Goal: Feedback & Contribution: Submit feedback/report problem

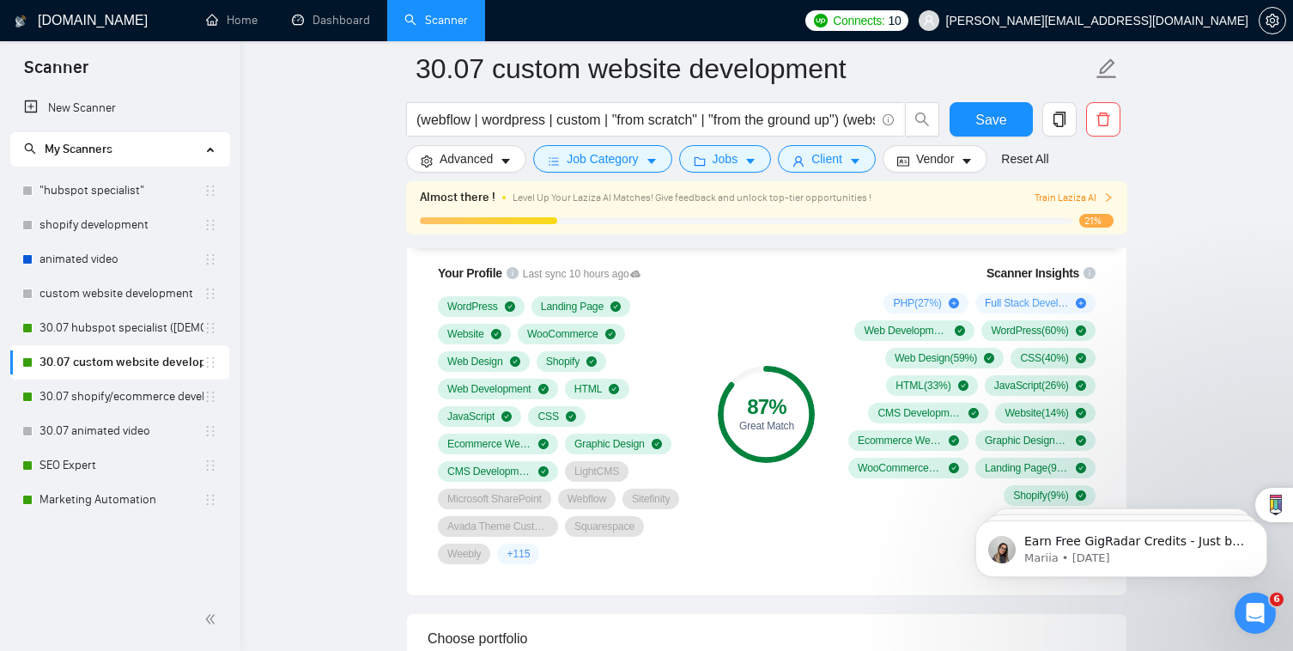
scroll to position [1158, 0]
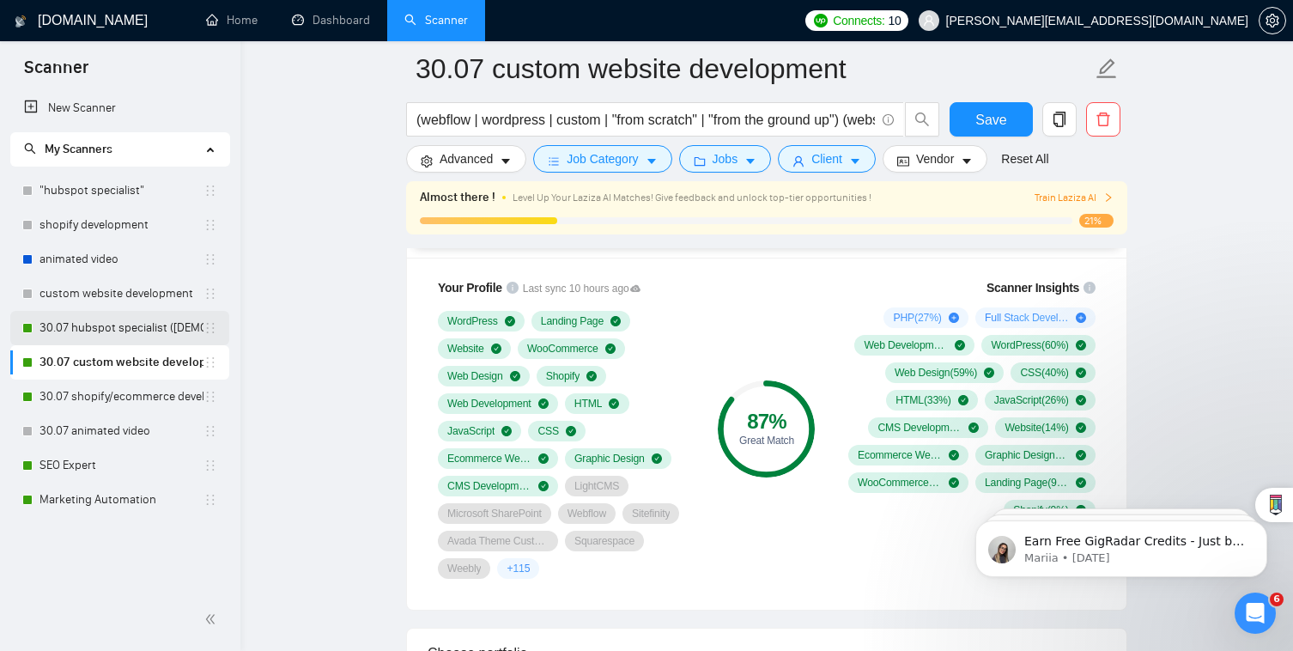
click at [161, 328] on link "30.07 hubspot specialist ([DEMOGRAPHIC_DATA] - not for residents)" at bounding box center [122, 328] width 164 height 34
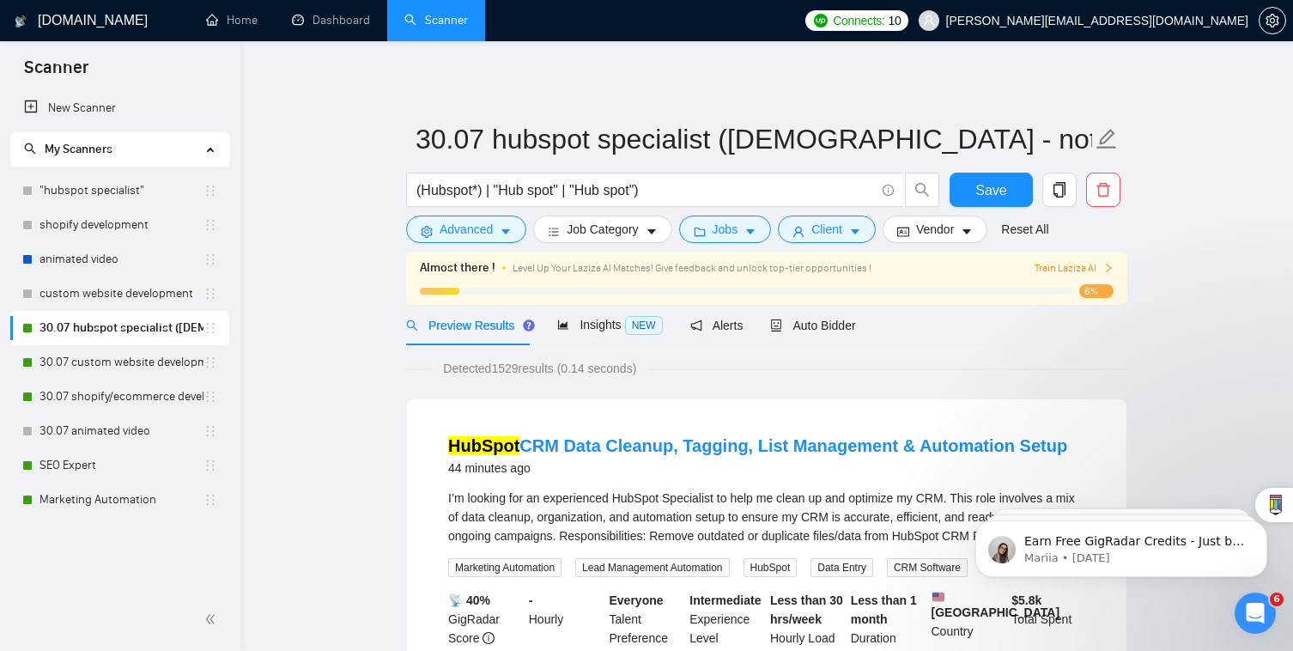
click at [823, 337] on div "Auto Bidder" at bounding box center [812, 325] width 85 height 40
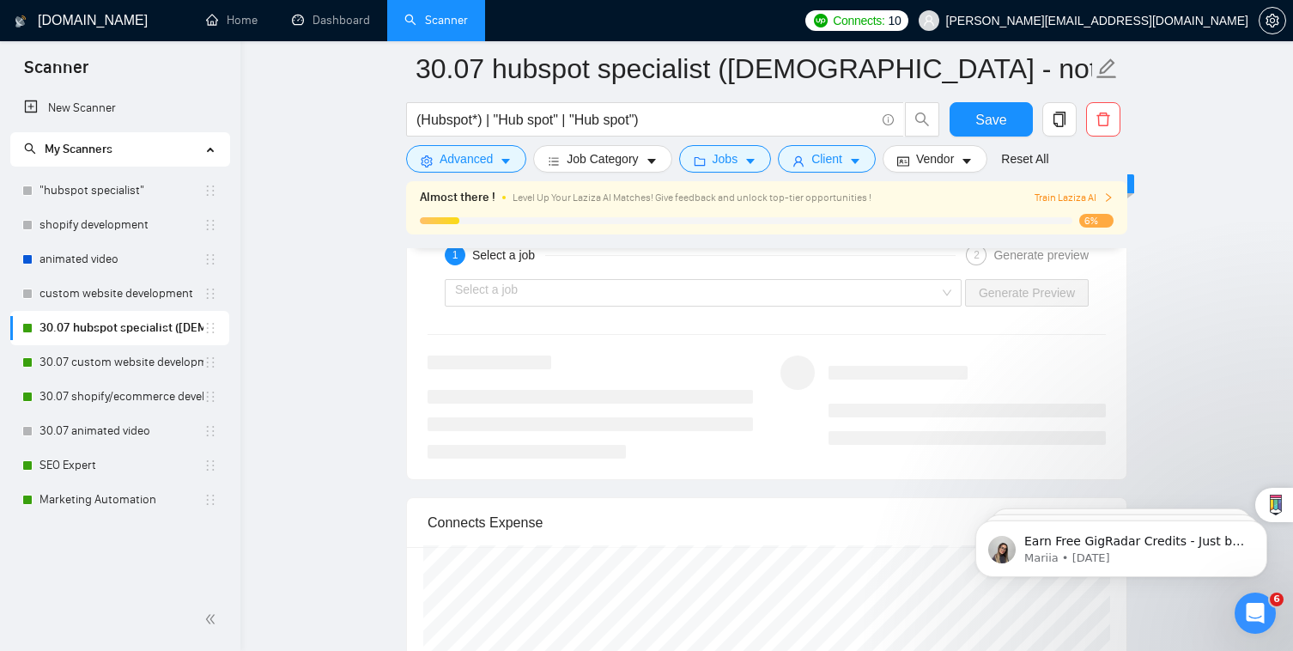
scroll to position [3085, 0]
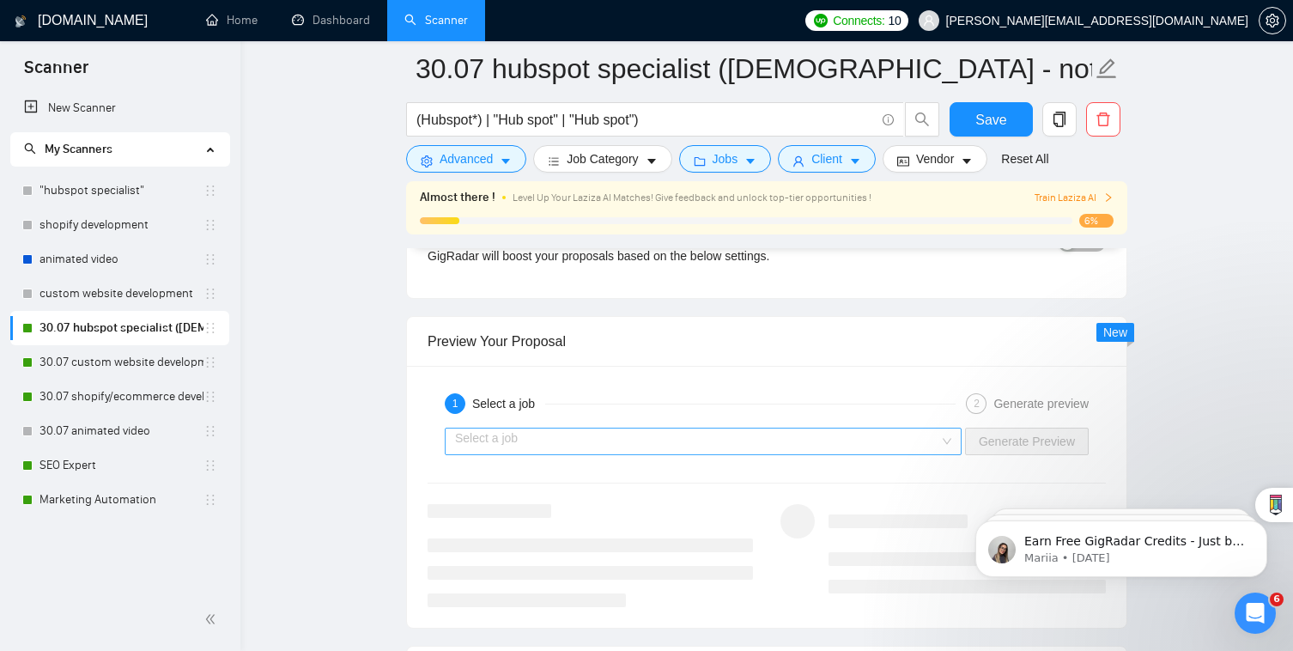
click at [852, 429] on input "search" at bounding box center [697, 442] width 484 height 26
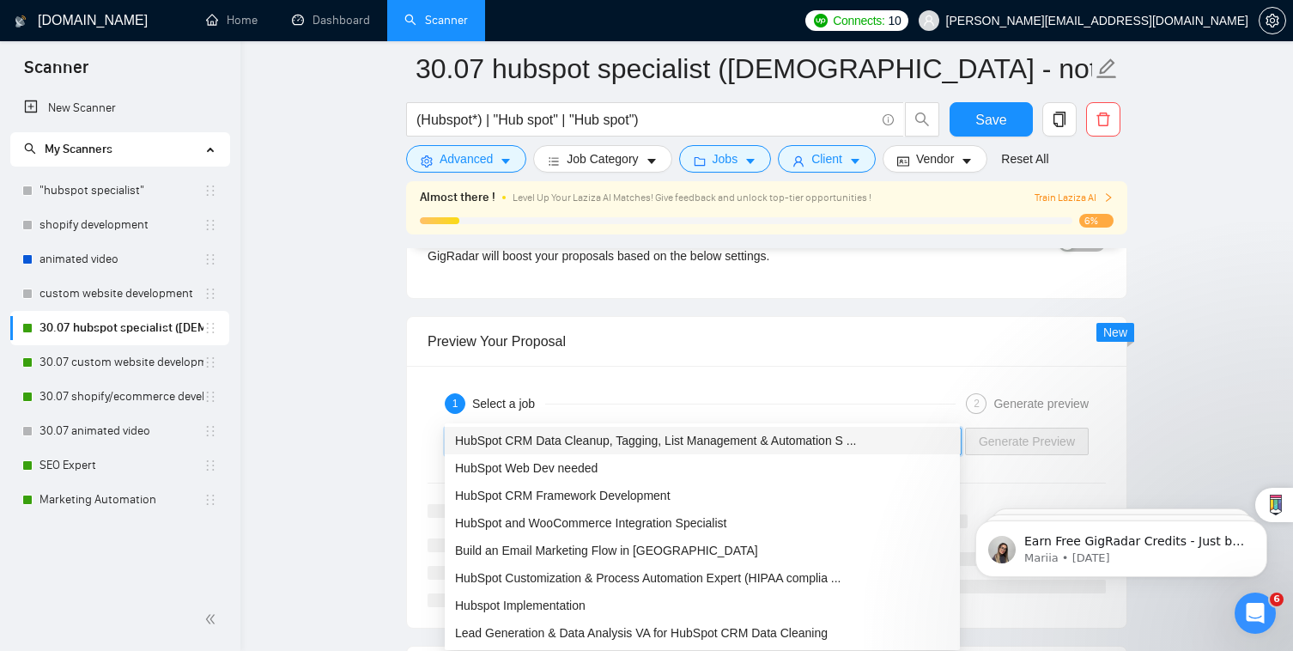
click at [853, 434] on span "HubSpot CRM Data Cleanup, Tagging, List Management & Automation S ..." at bounding box center [655, 441] width 401 height 14
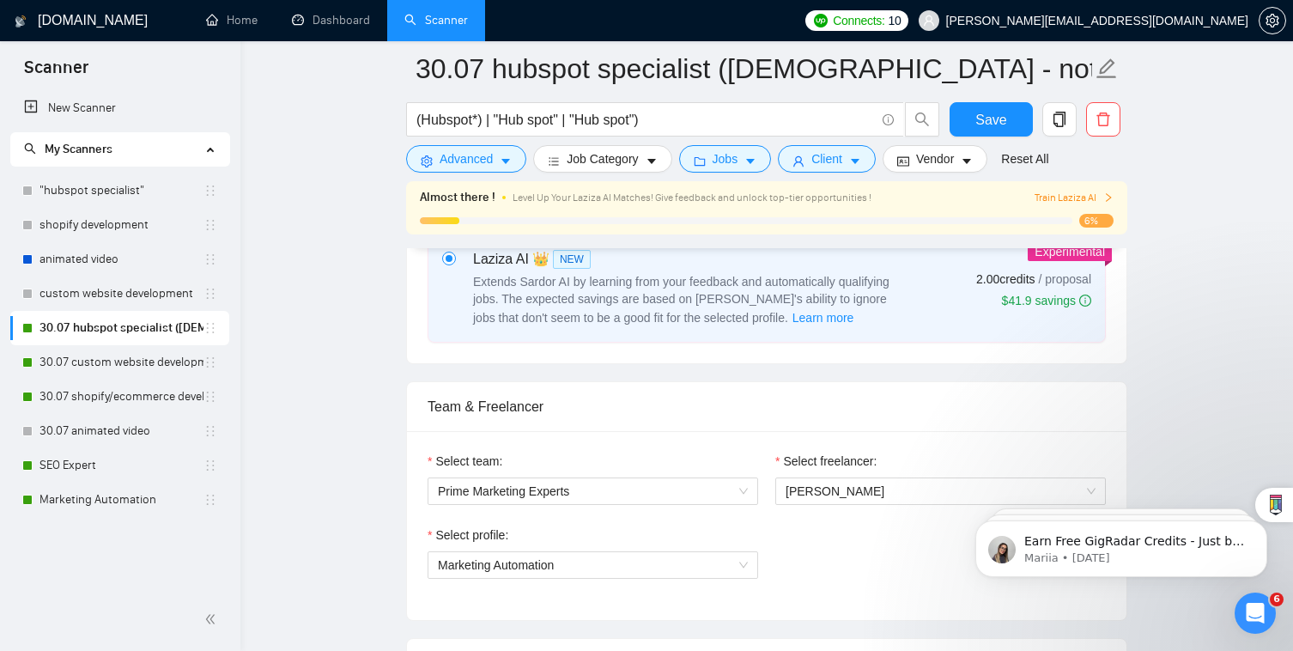
scroll to position [665, 0]
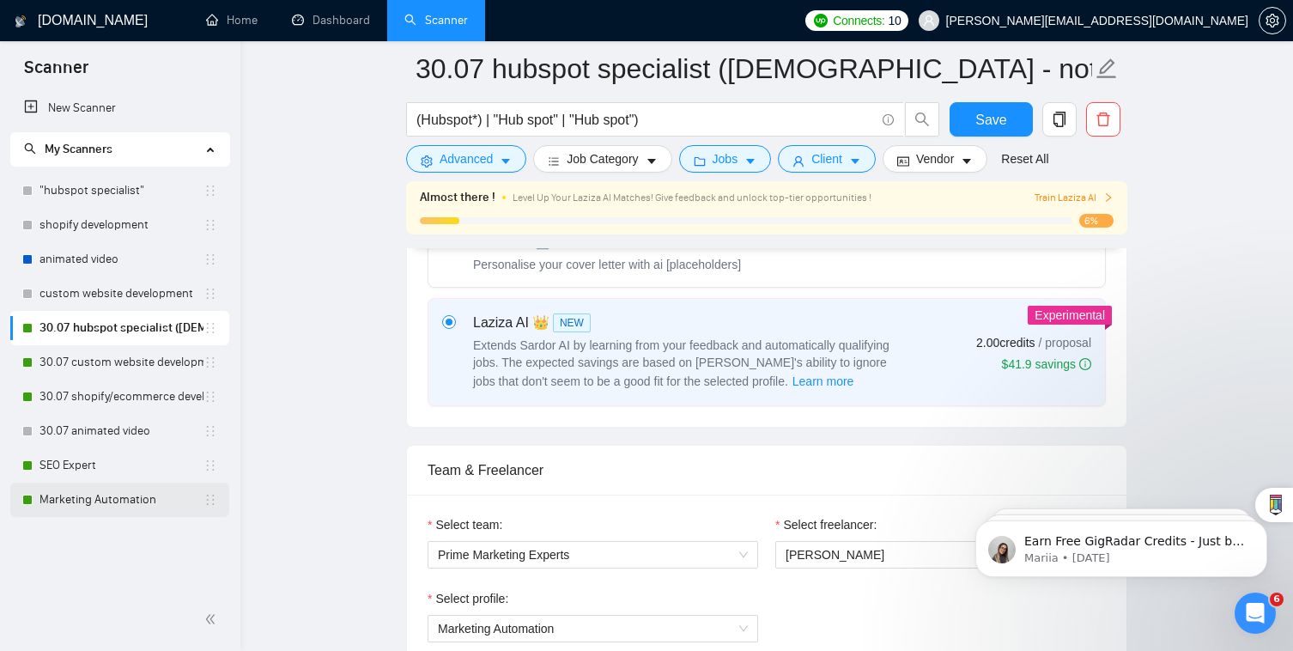
click at [167, 497] on link "Marketing Automation" at bounding box center [122, 500] width 164 height 34
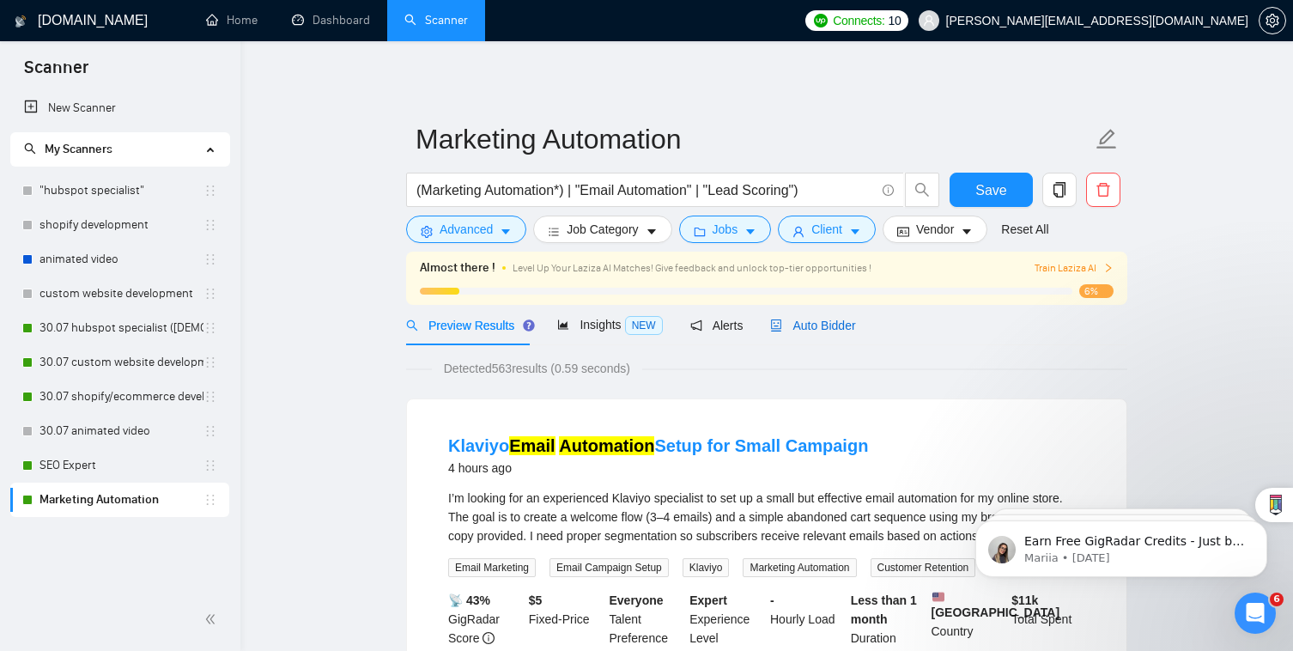
click at [814, 322] on span "Auto Bidder" at bounding box center [812, 326] width 85 height 14
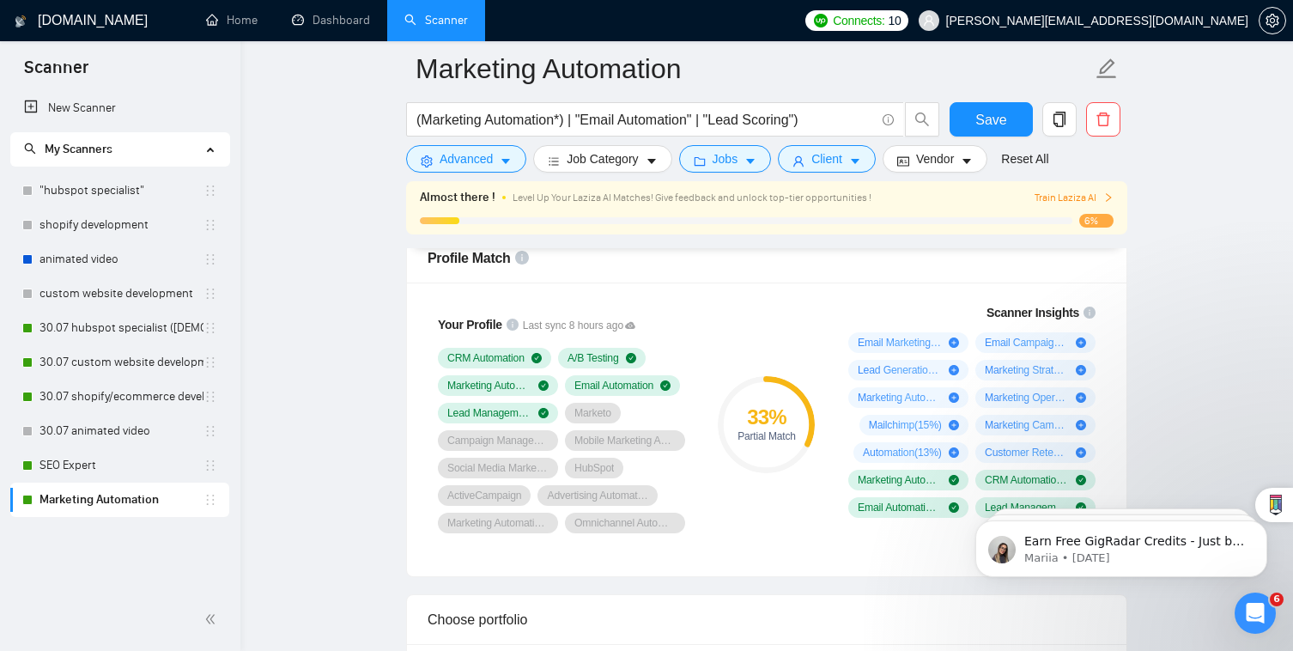
scroll to position [1113, 0]
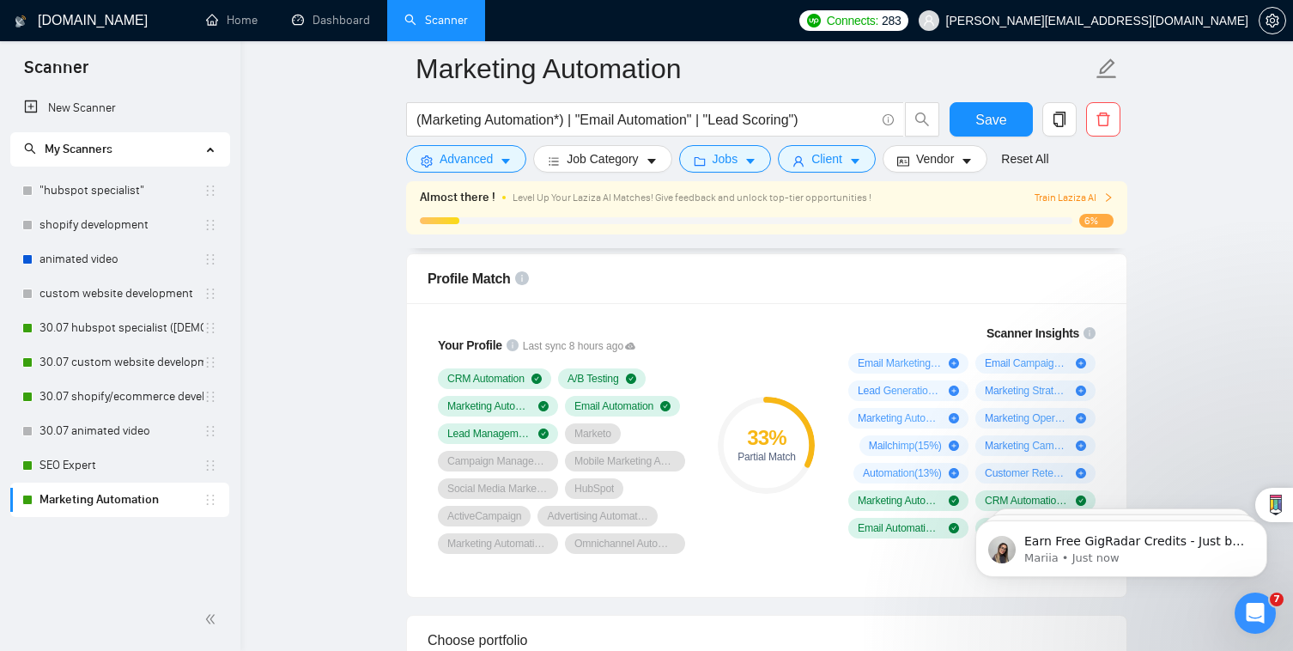
scroll to position [1116, 0]
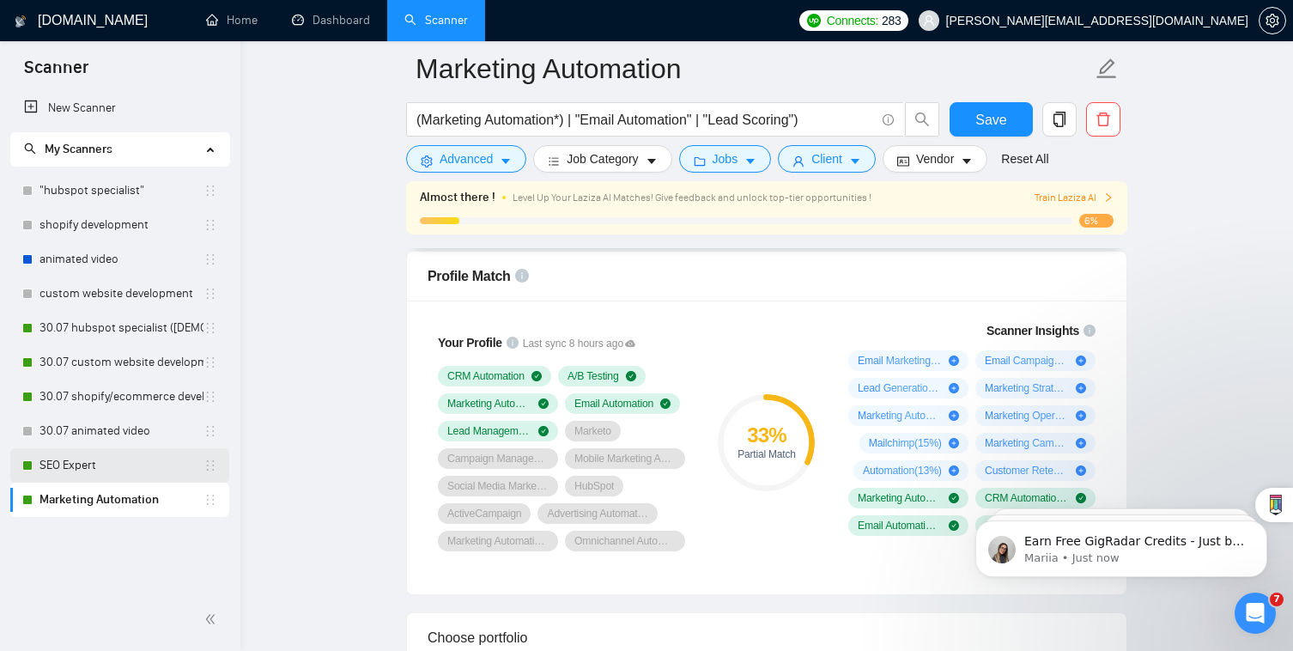
click at [70, 464] on link "SEO Expert" at bounding box center [122, 465] width 164 height 34
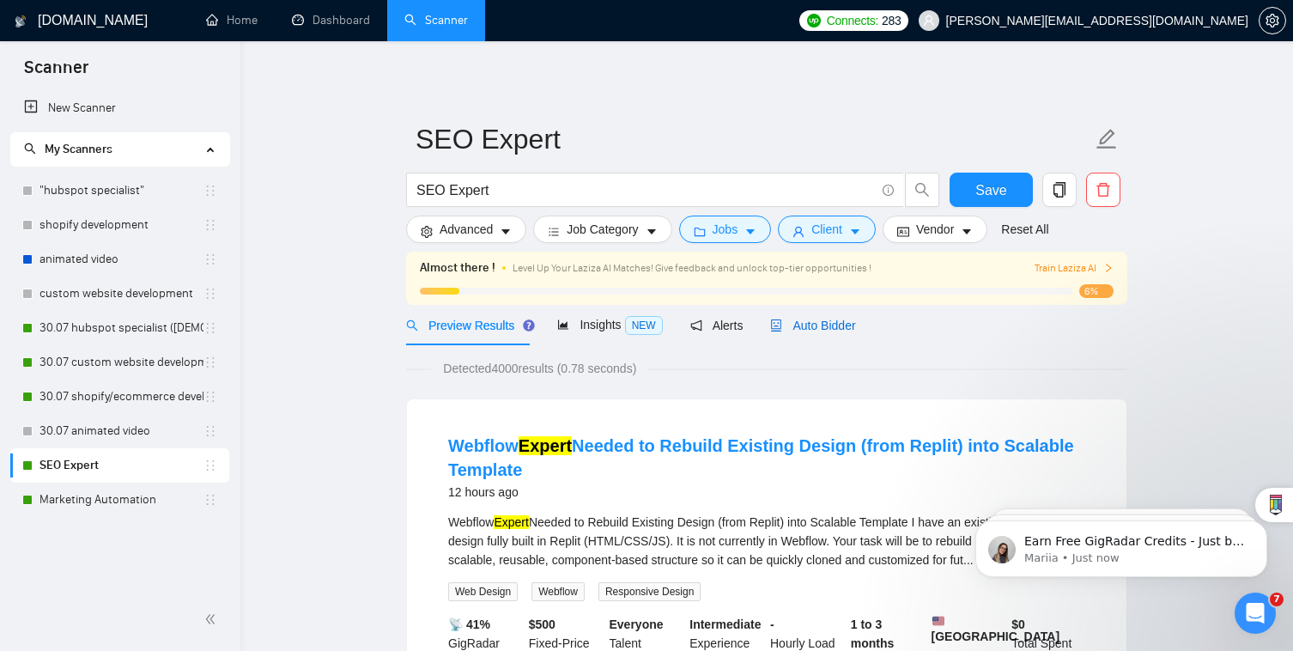
click at [819, 330] on span "Auto Bidder" at bounding box center [812, 326] width 85 height 14
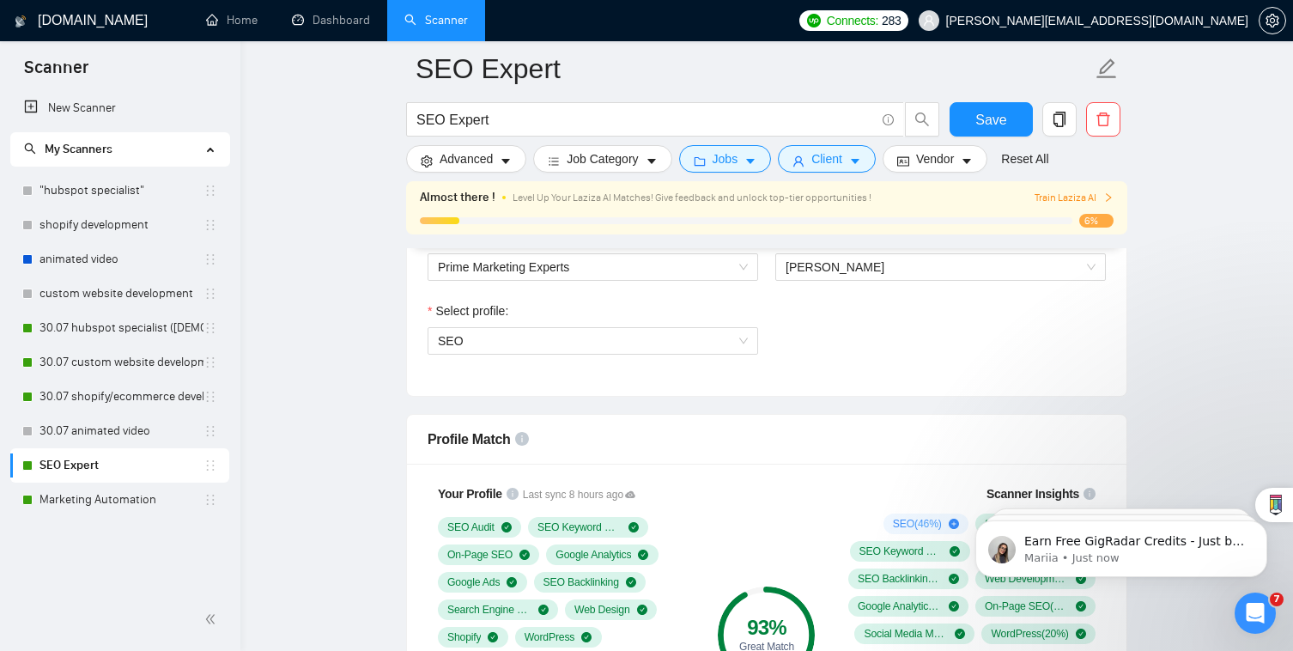
scroll to position [965, 0]
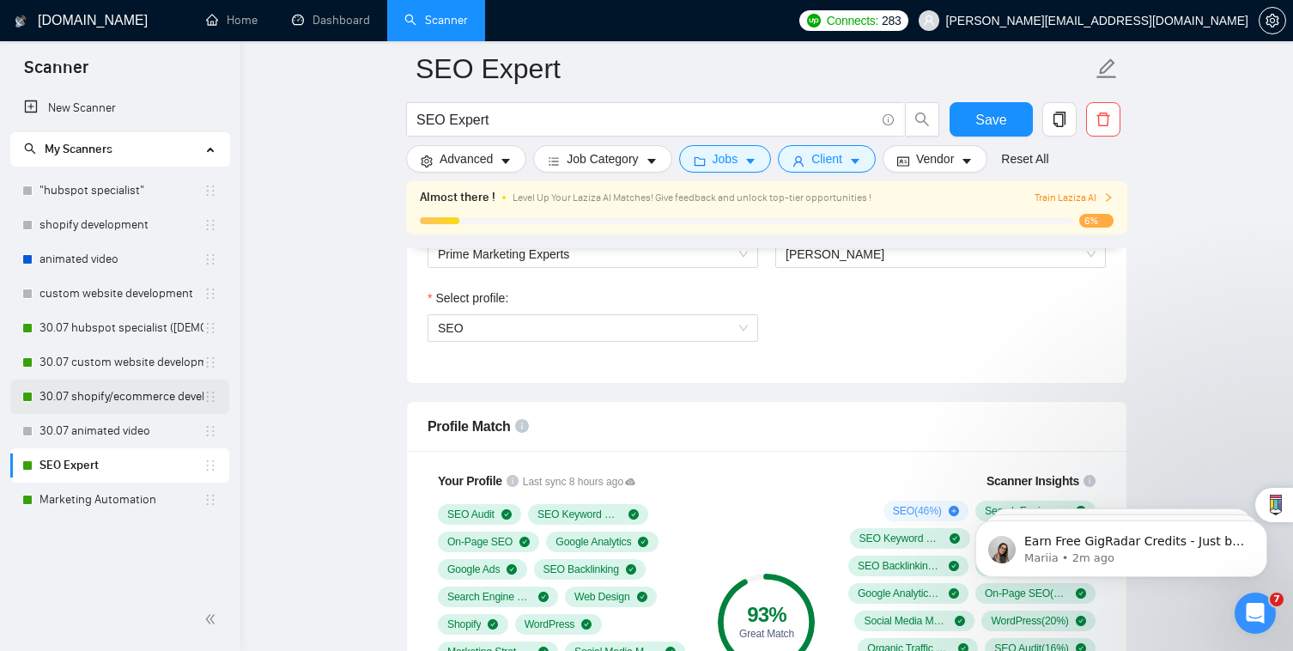
click at [148, 396] on link "30.07 shopify/ecommerce development (worldwide)" at bounding box center [122, 397] width 164 height 34
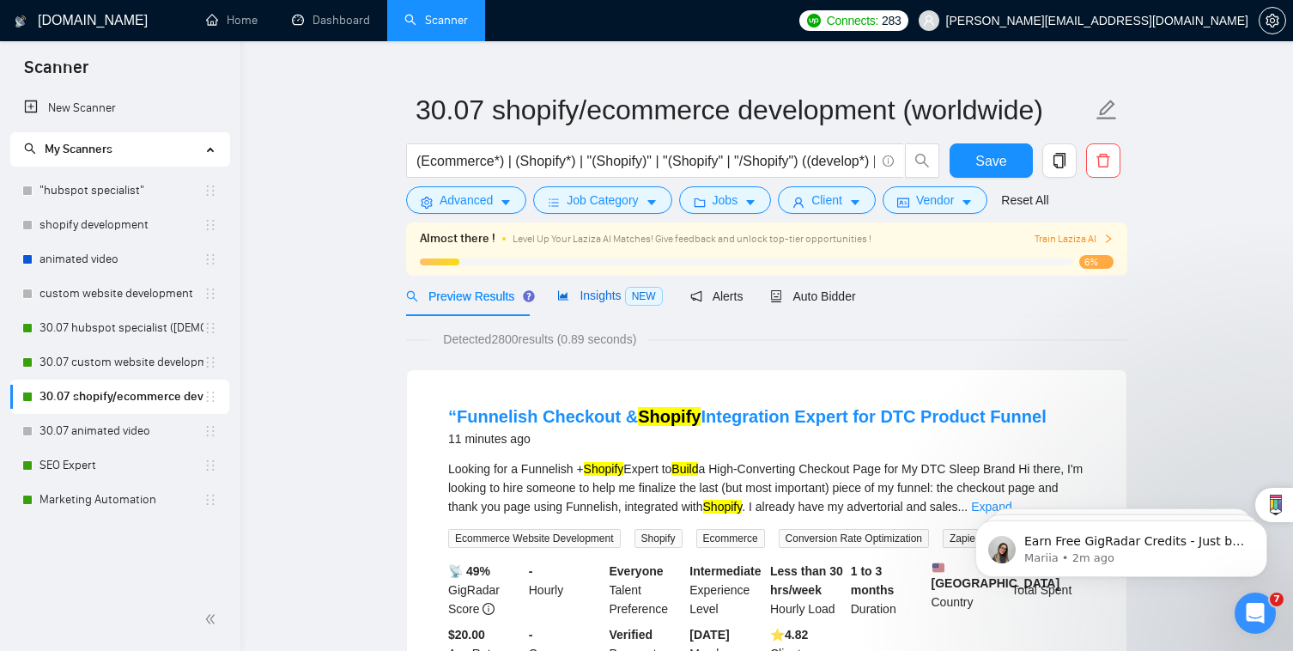
click at [587, 292] on span "Insights NEW" at bounding box center [609, 296] width 105 height 14
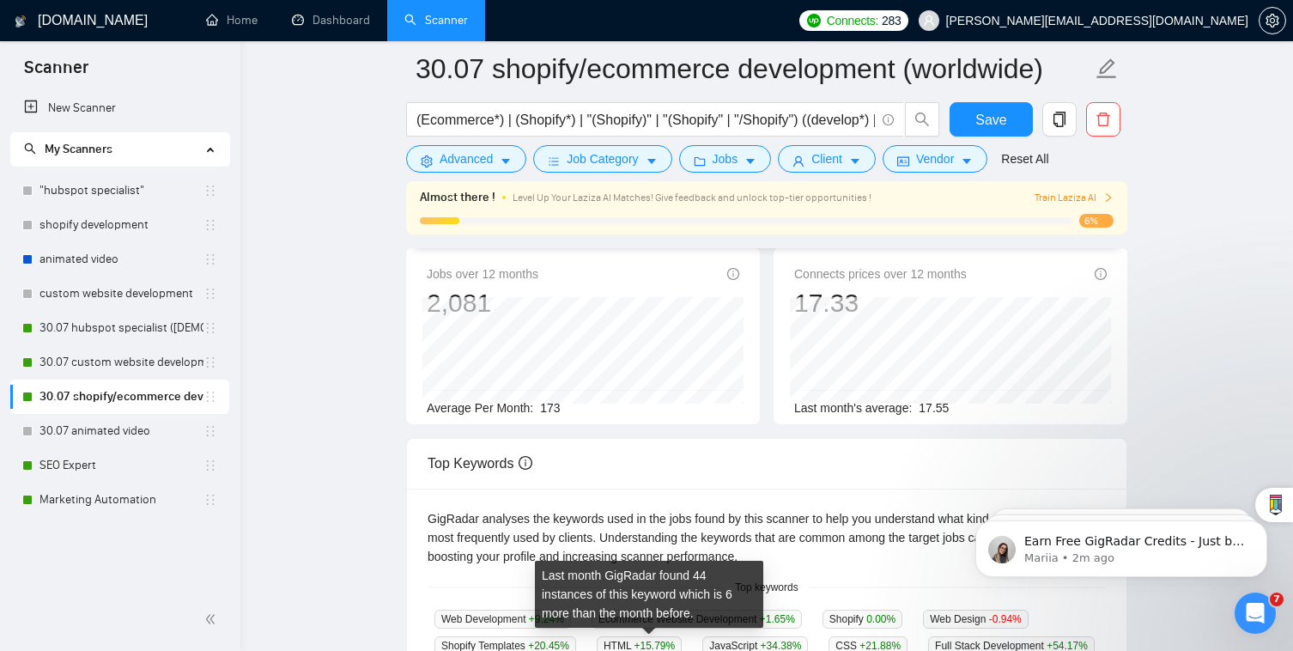
scroll to position [48, 0]
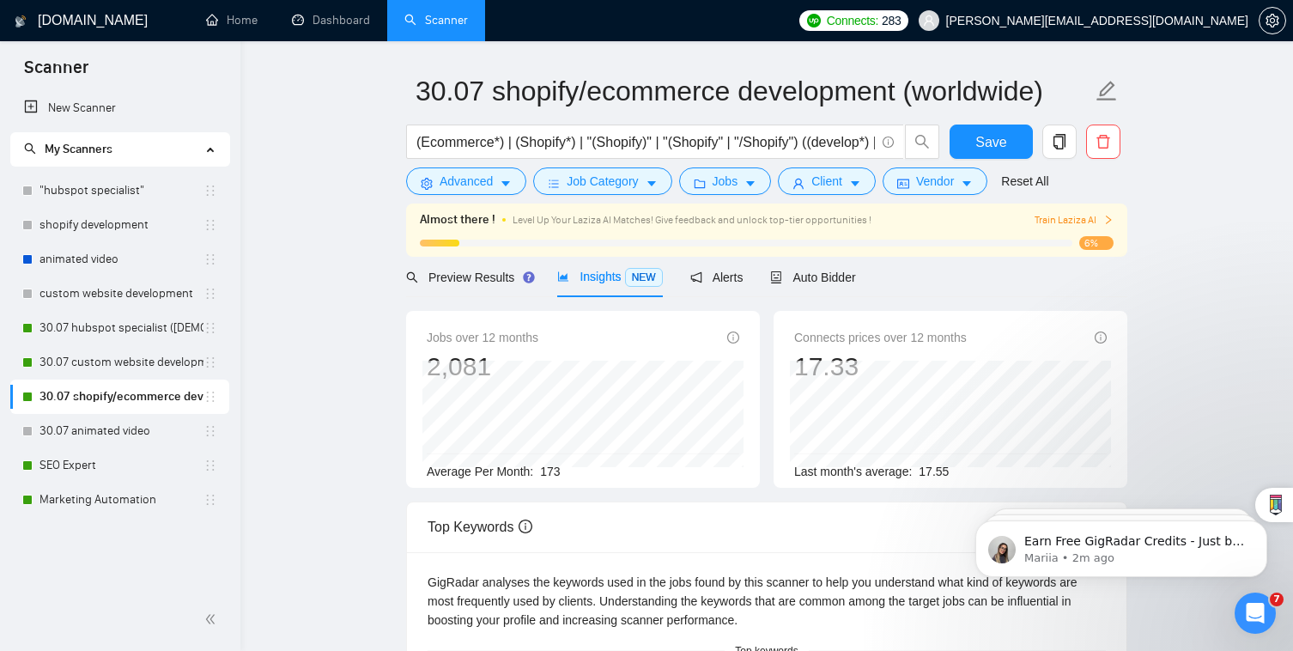
click at [1069, 217] on span "Train Laziza AI" at bounding box center [1074, 220] width 79 height 16
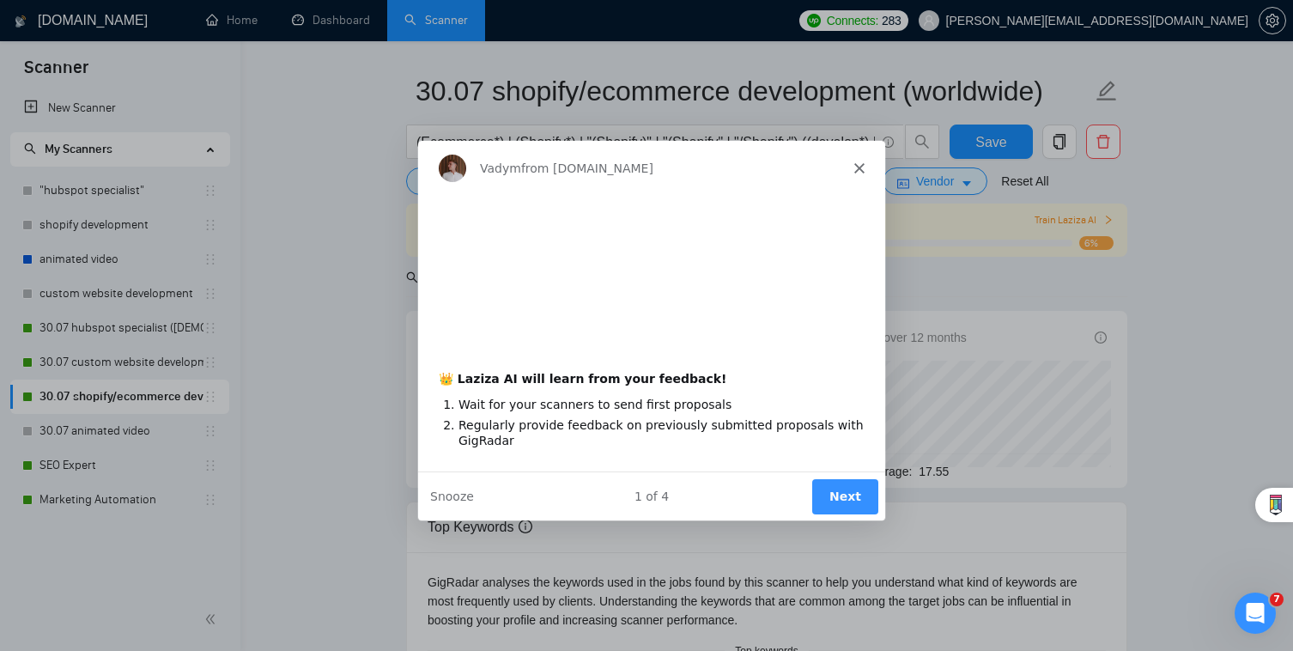
scroll to position [0, 0]
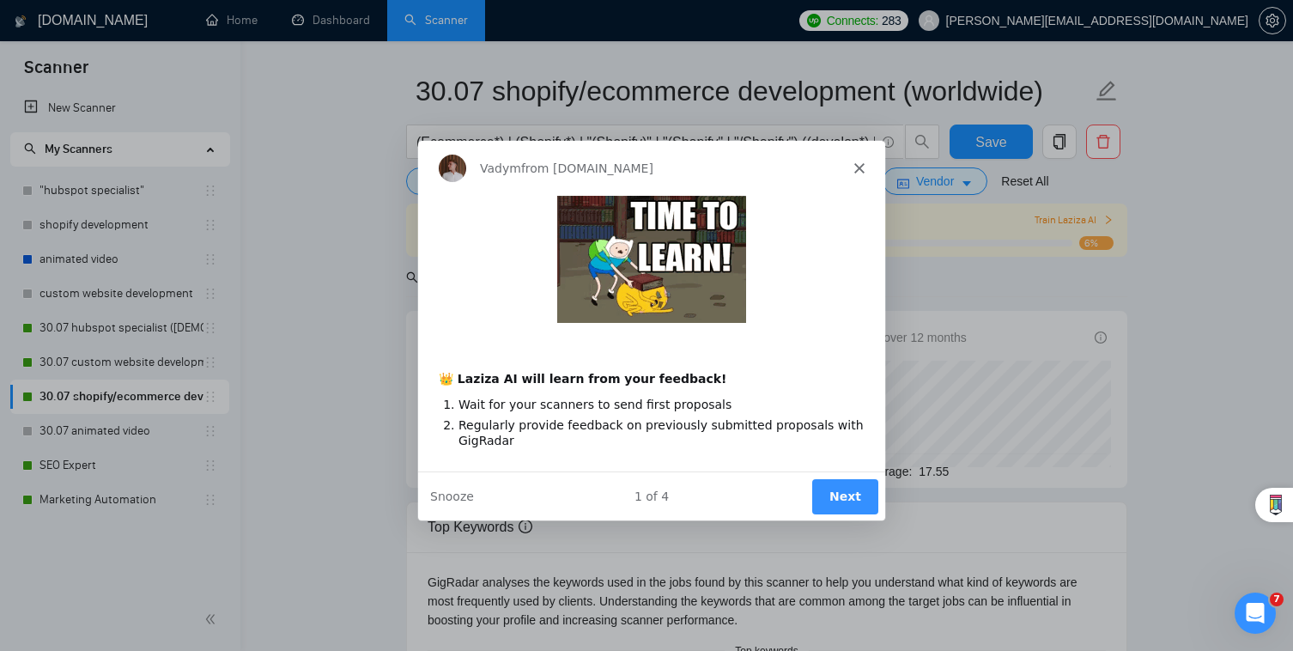
click at [818, 355] on div "👑 Laziza AI will learn from your feedback!" at bounding box center [651, 368] width 426 height 36
click at [841, 511] on button "Next" at bounding box center [845, 494] width 66 height 35
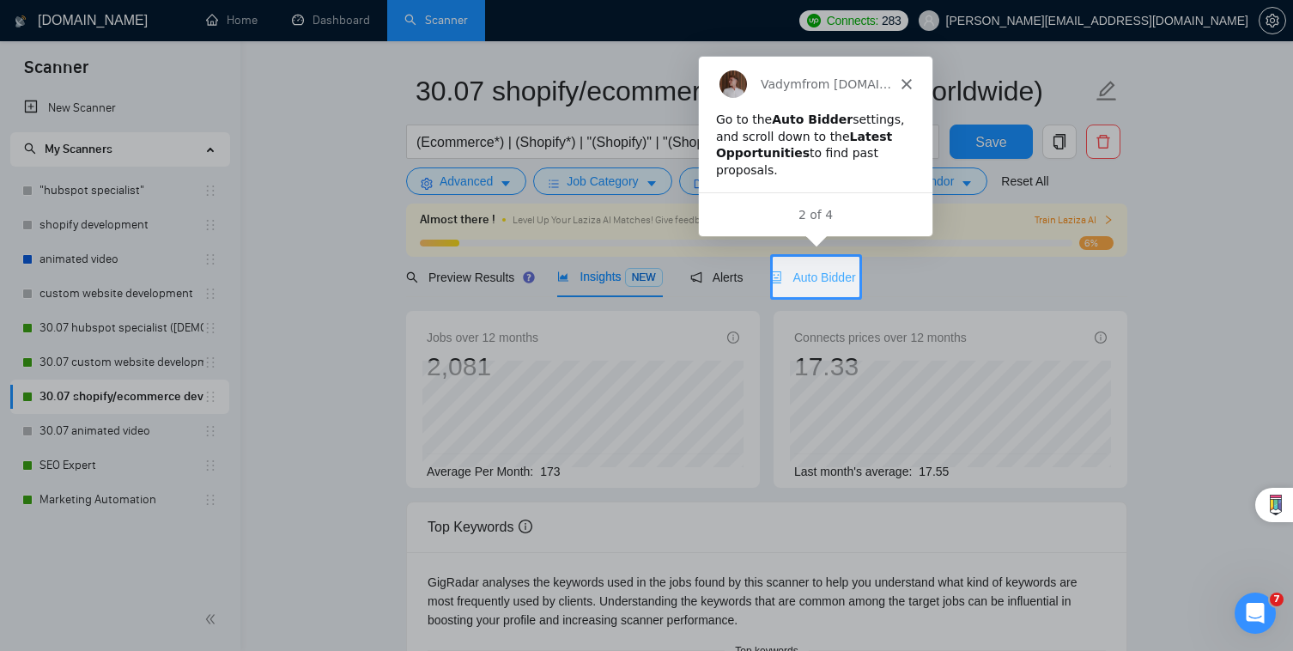
click at [841, 291] on div "Auto Bidder" at bounding box center [812, 277] width 85 height 40
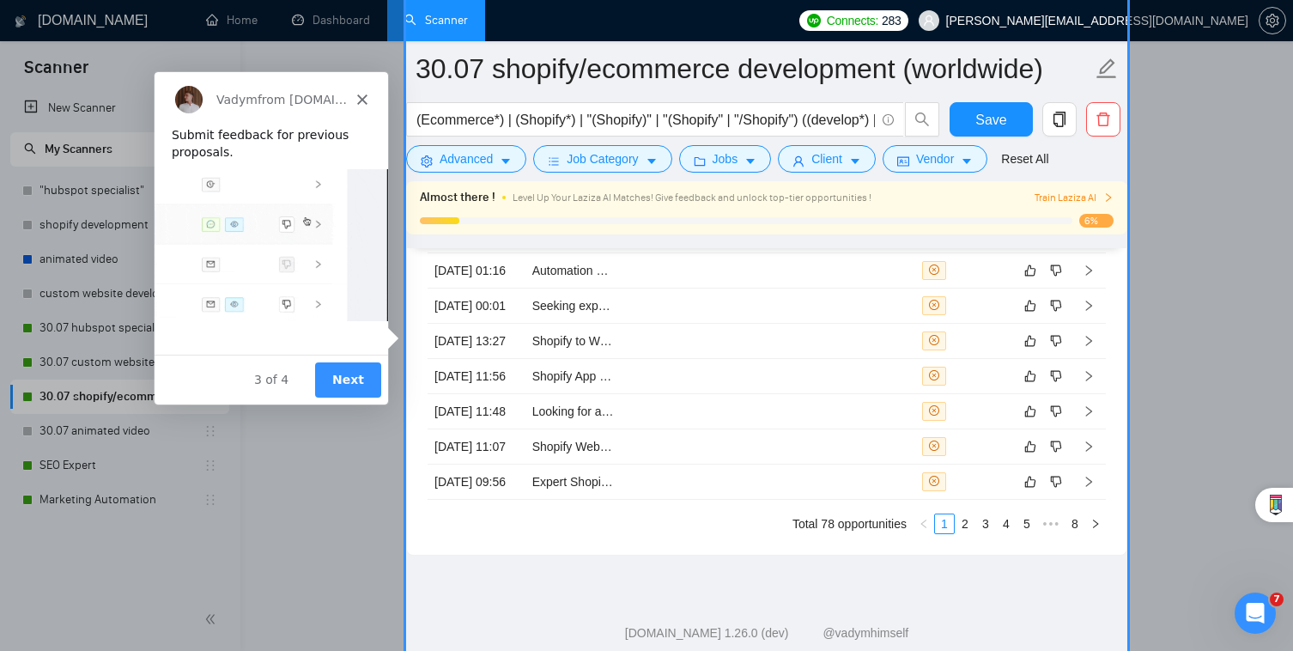
scroll to position [4534, 0]
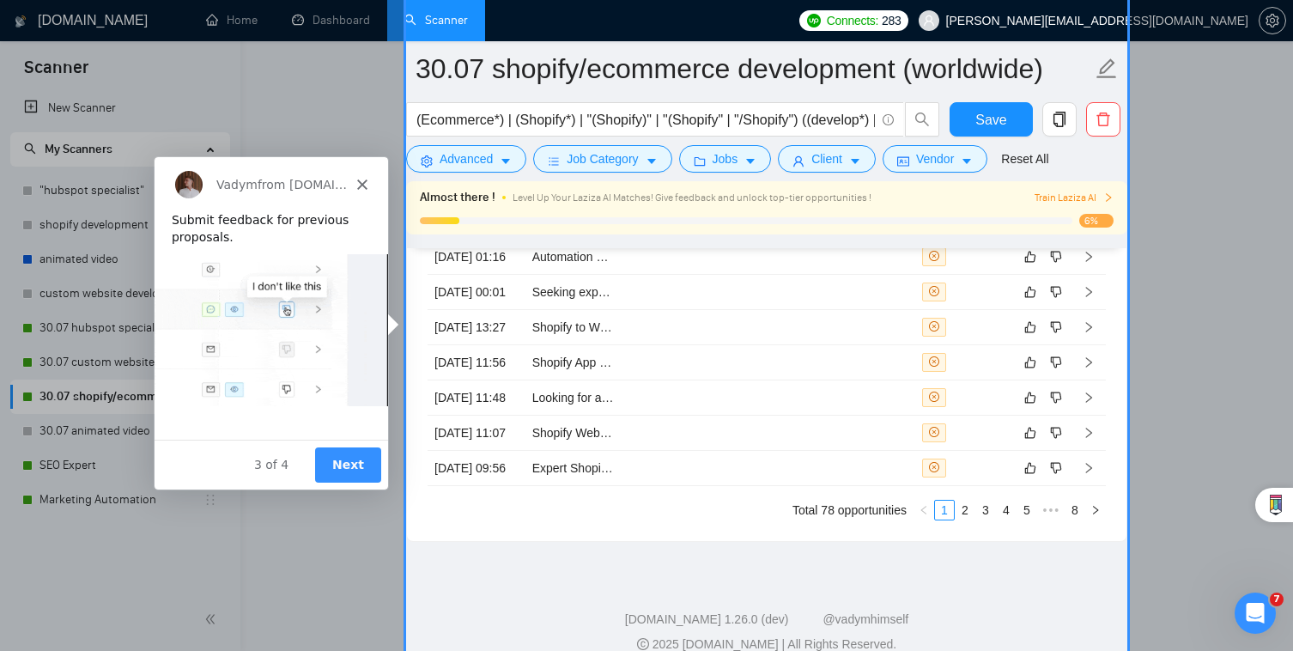
click at [569, 289] on div "Product tour overlay" at bounding box center [646, 325] width 1293 height 651
click at [575, 276] on div "Product tour overlay" at bounding box center [646, 325] width 1293 height 651
click at [350, 464] on button "Next" at bounding box center [347, 464] width 66 height 35
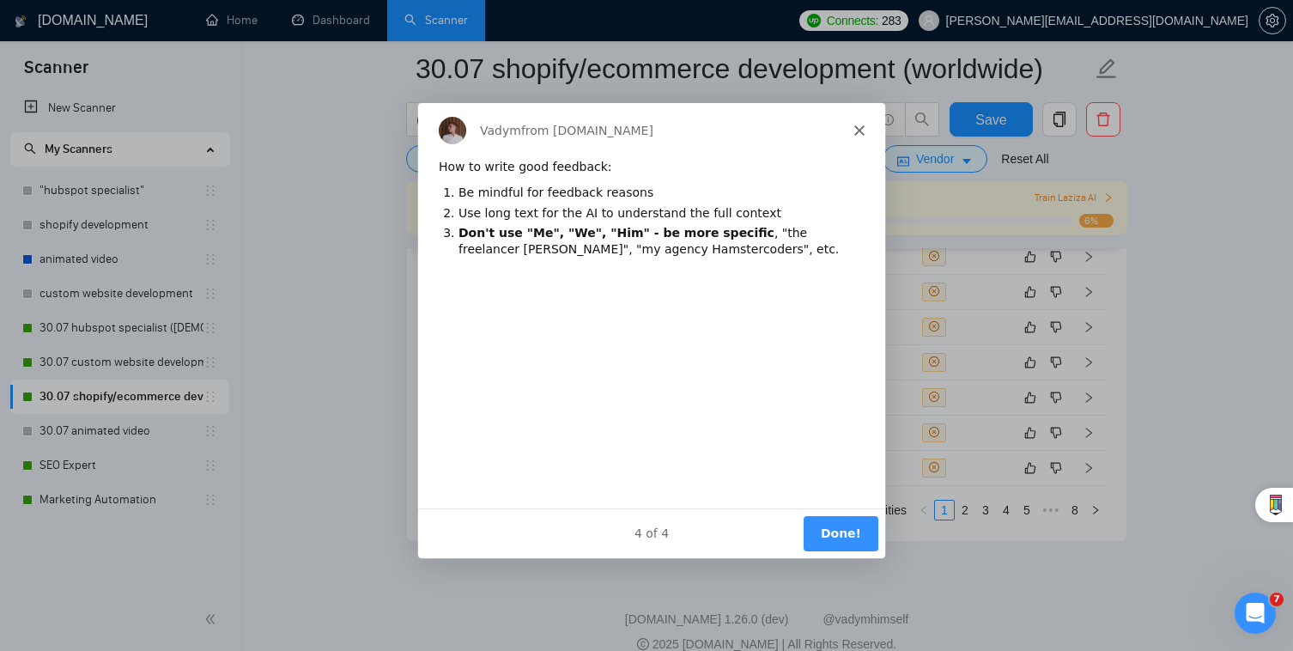
scroll to position [0, 0]
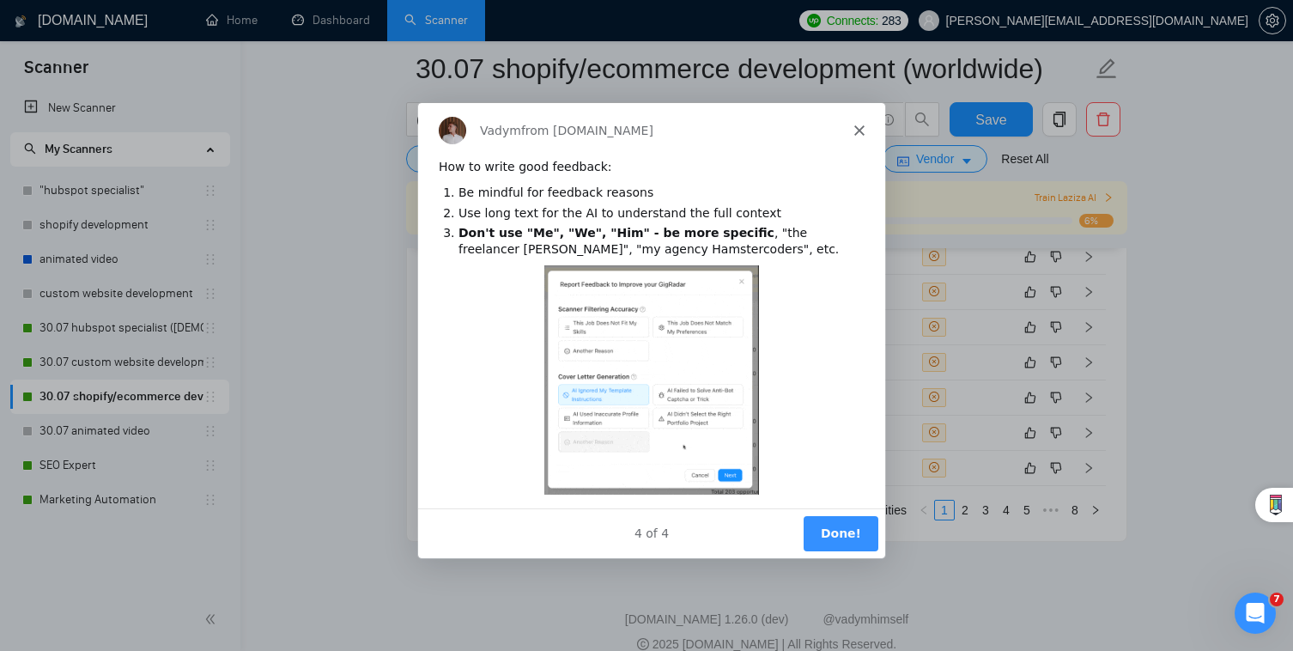
click at [806, 538] on div "4 of 4" at bounding box center [650, 532] width 467 height 18
click at [835, 526] on button "Done!" at bounding box center [840, 531] width 75 height 35
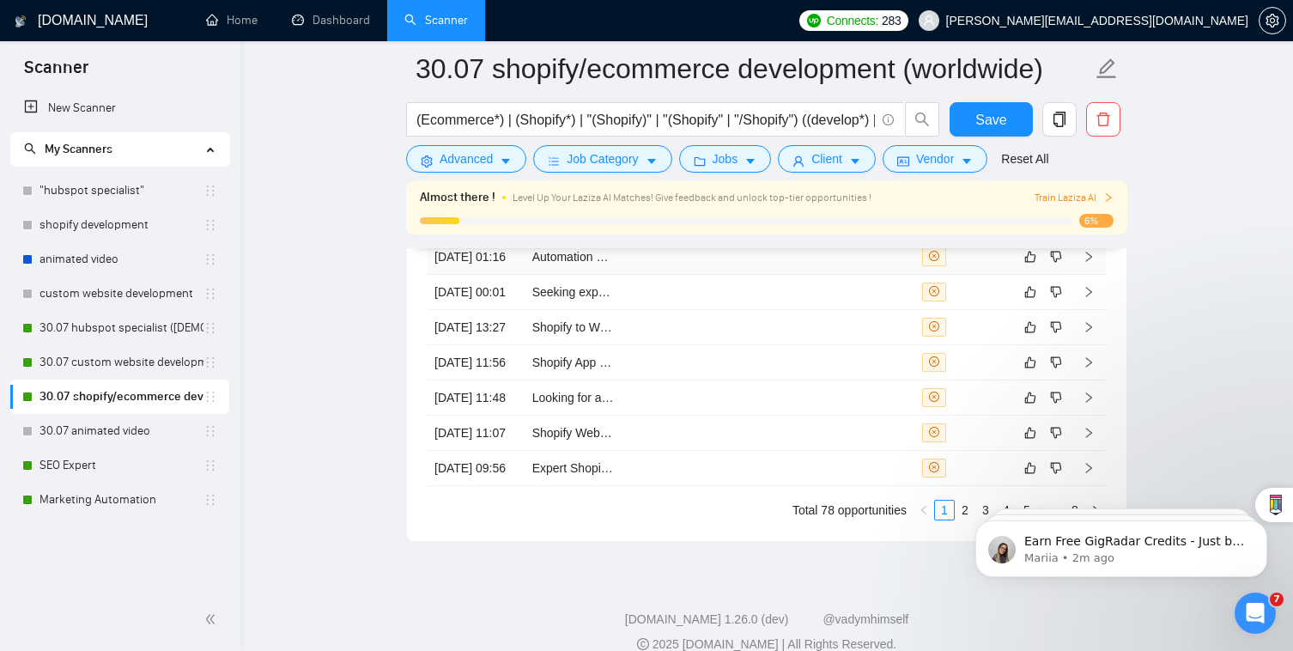
click at [628, 275] on td at bounding box center [672, 257] width 98 height 35
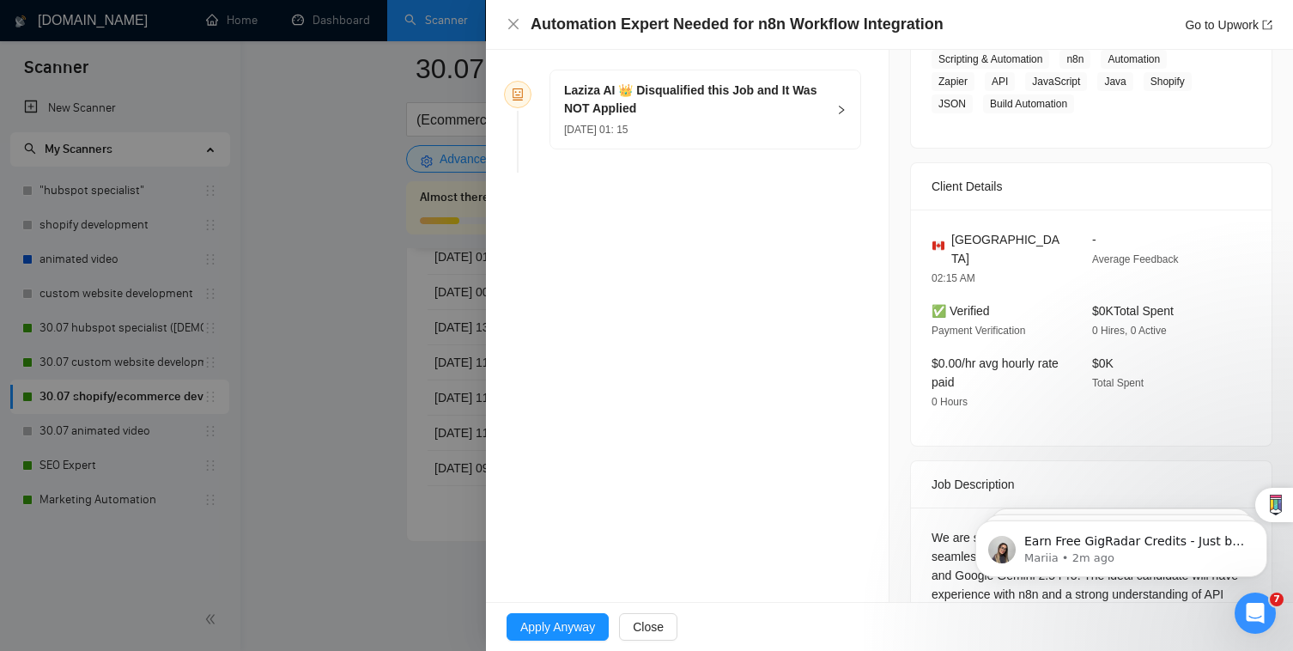
scroll to position [433, 0]
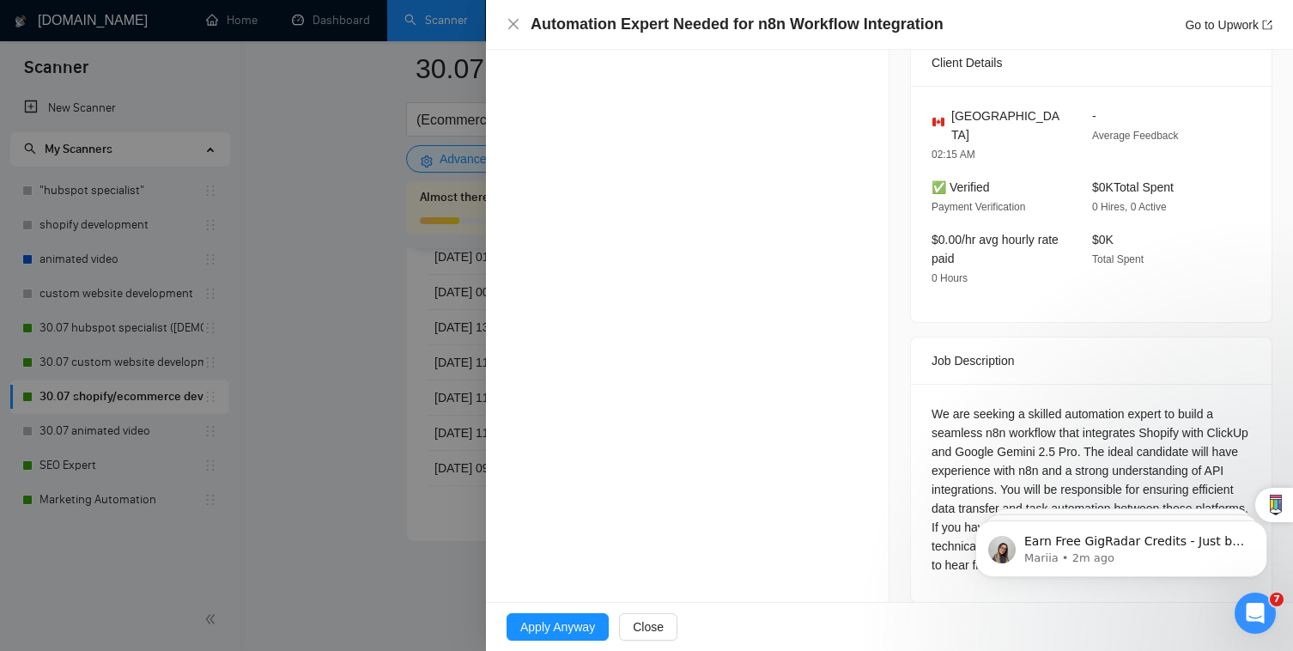
click at [1253, 613] on icon "Open Intercom Messenger" at bounding box center [1256, 613] width 28 height 28
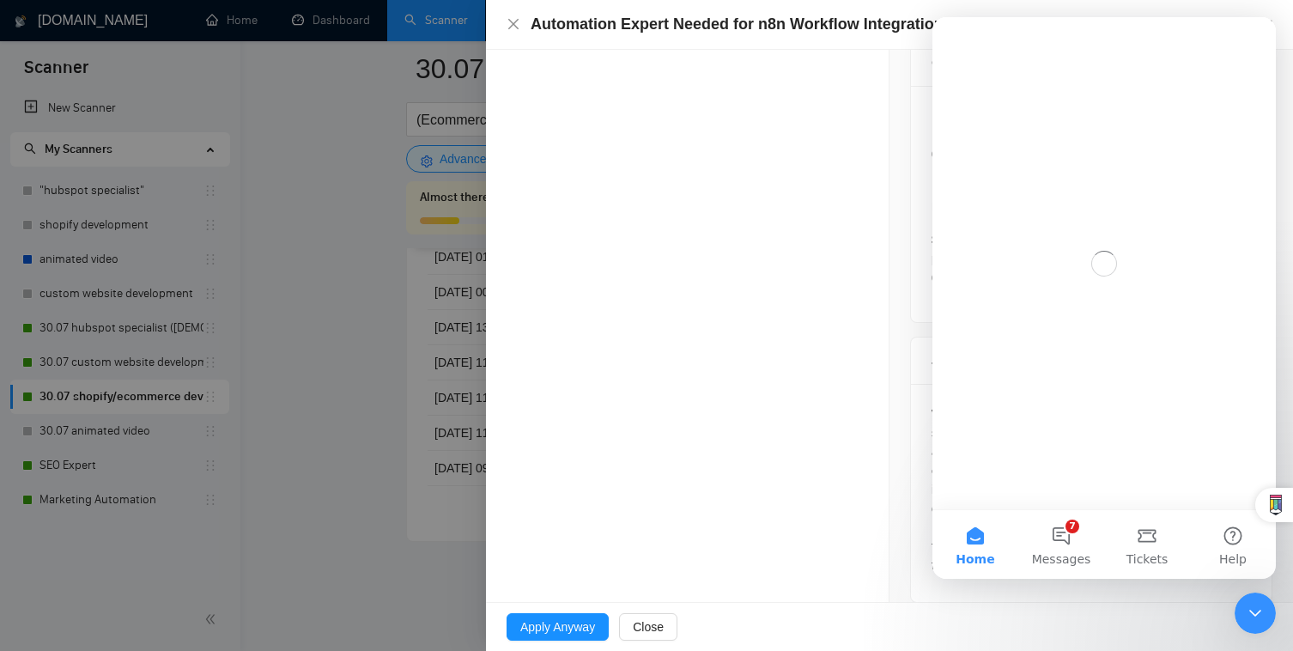
scroll to position [0, 0]
click at [1254, 613] on icon "Close Intercom Messenger" at bounding box center [1255, 613] width 21 height 21
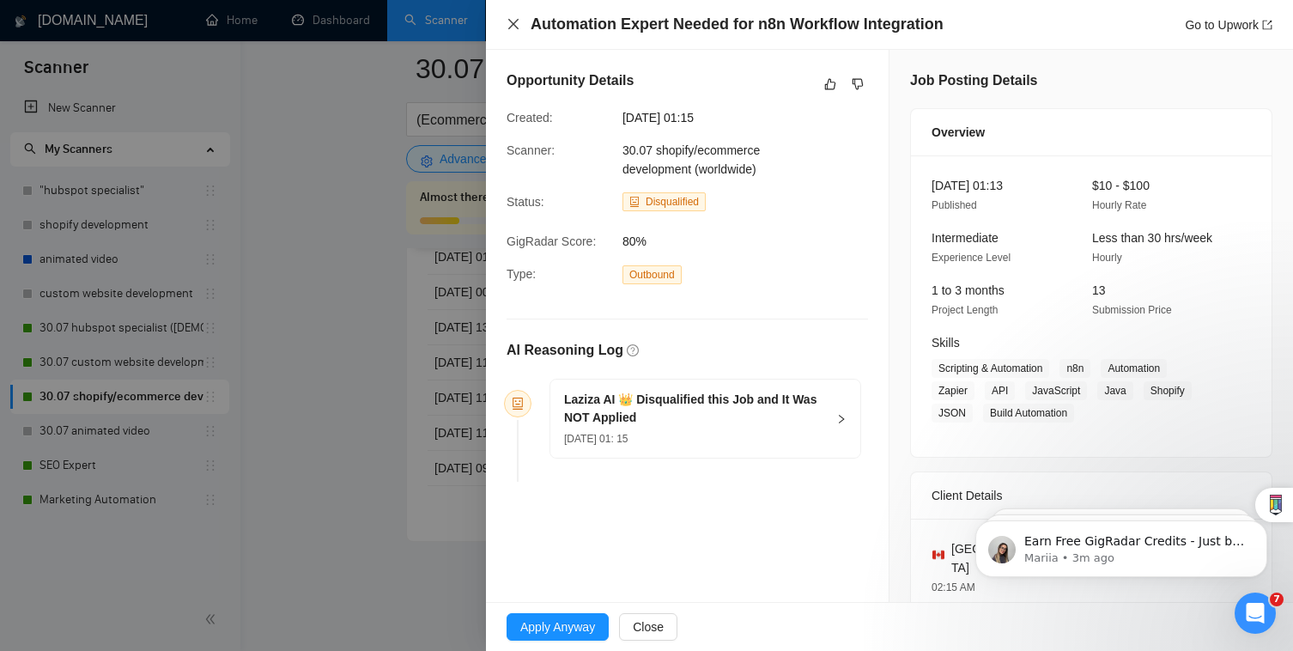
click at [520, 26] on icon "close" at bounding box center [514, 24] width 14 height 14
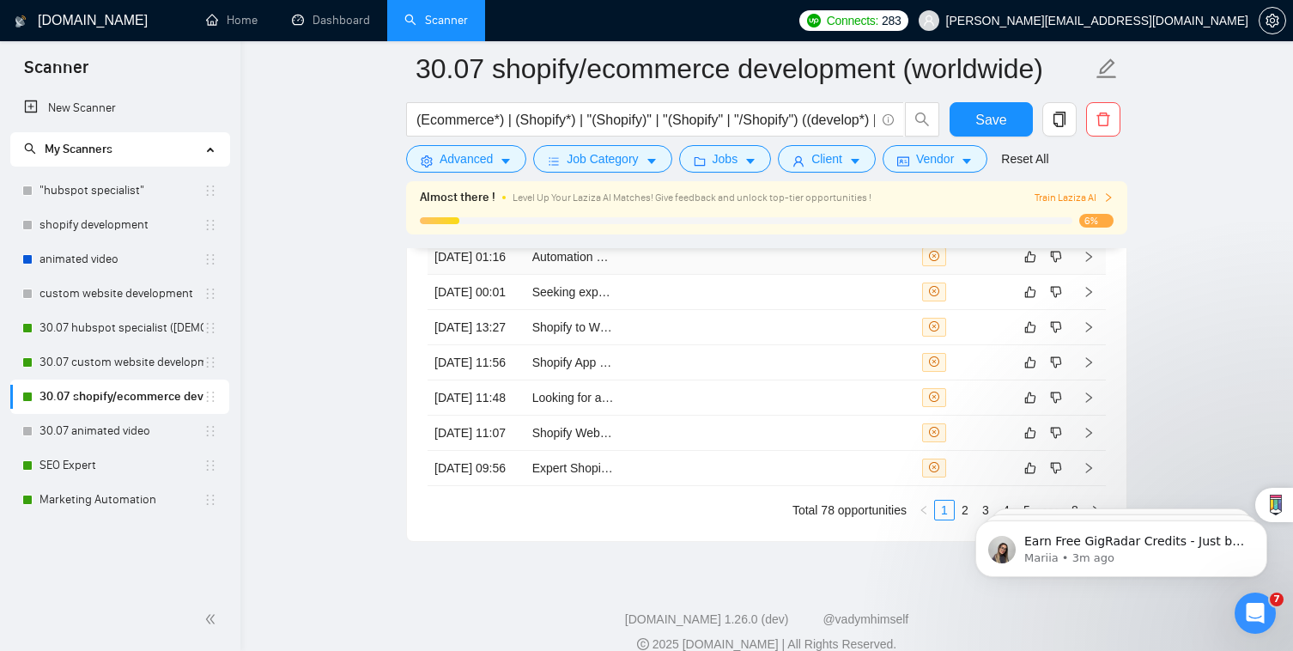
click at [860, 275] on td at bounding box center [867, 257] width 98 height 35
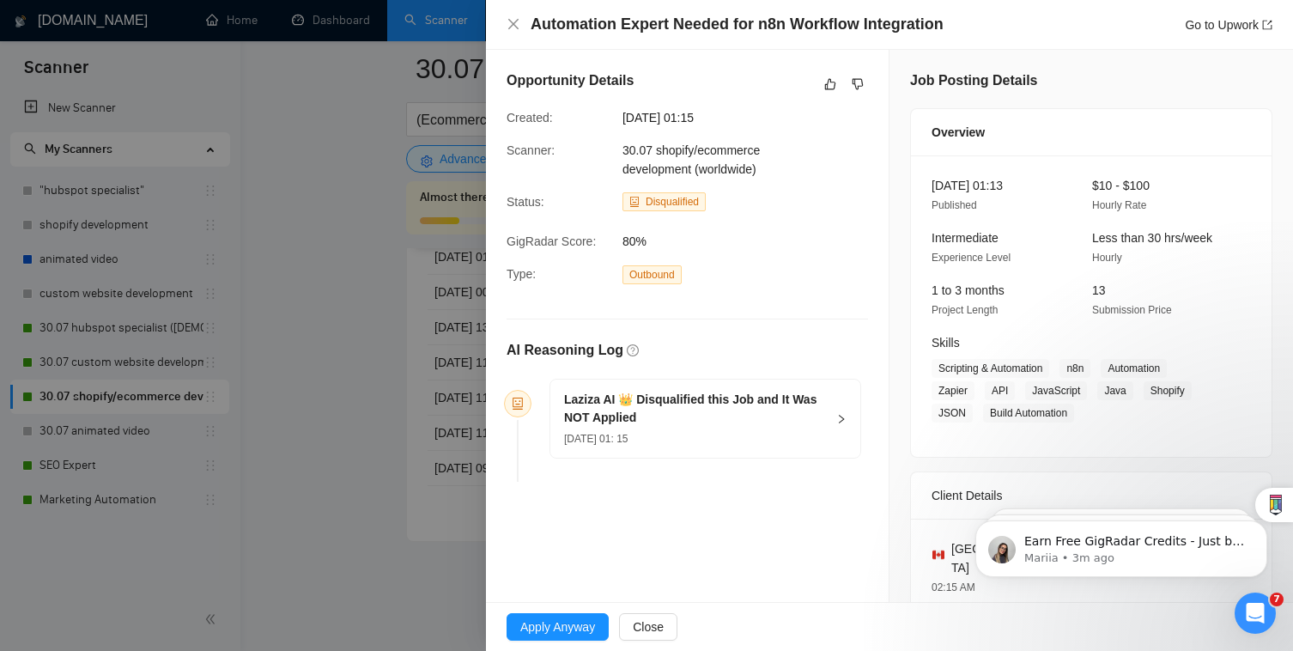
click at [385, 424] on div at bounding box center [646, 325] width 1293 height 651
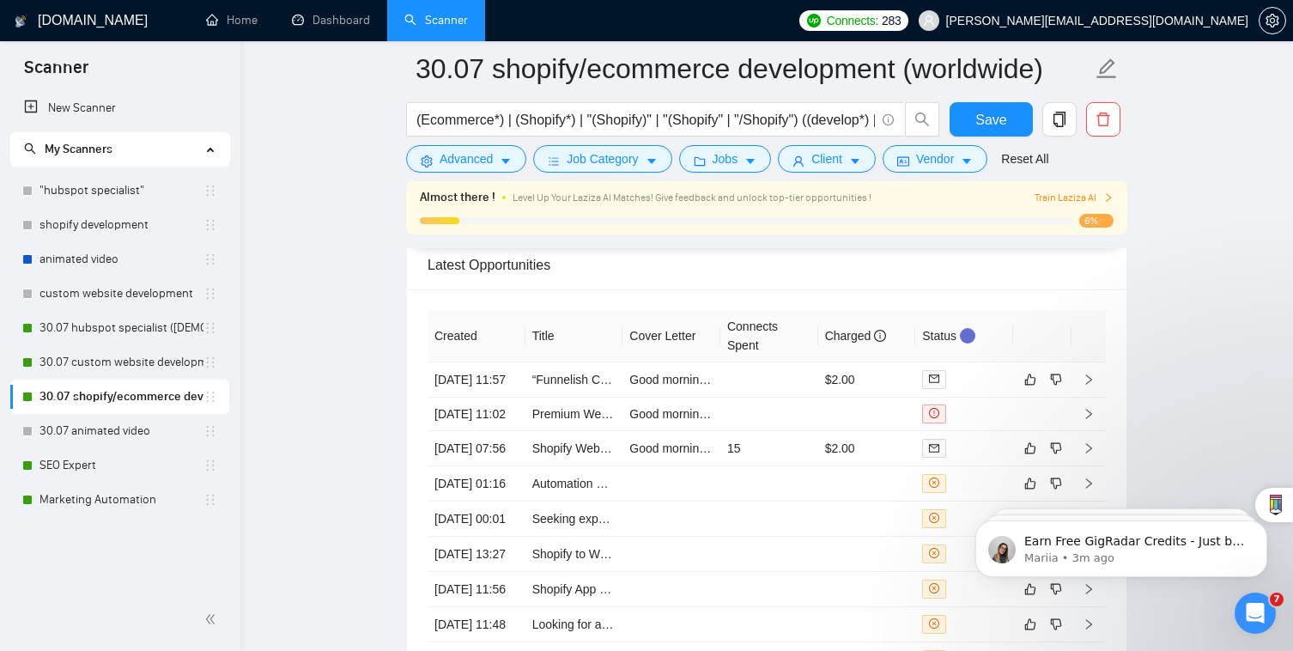
scroll to position [4260, 0]
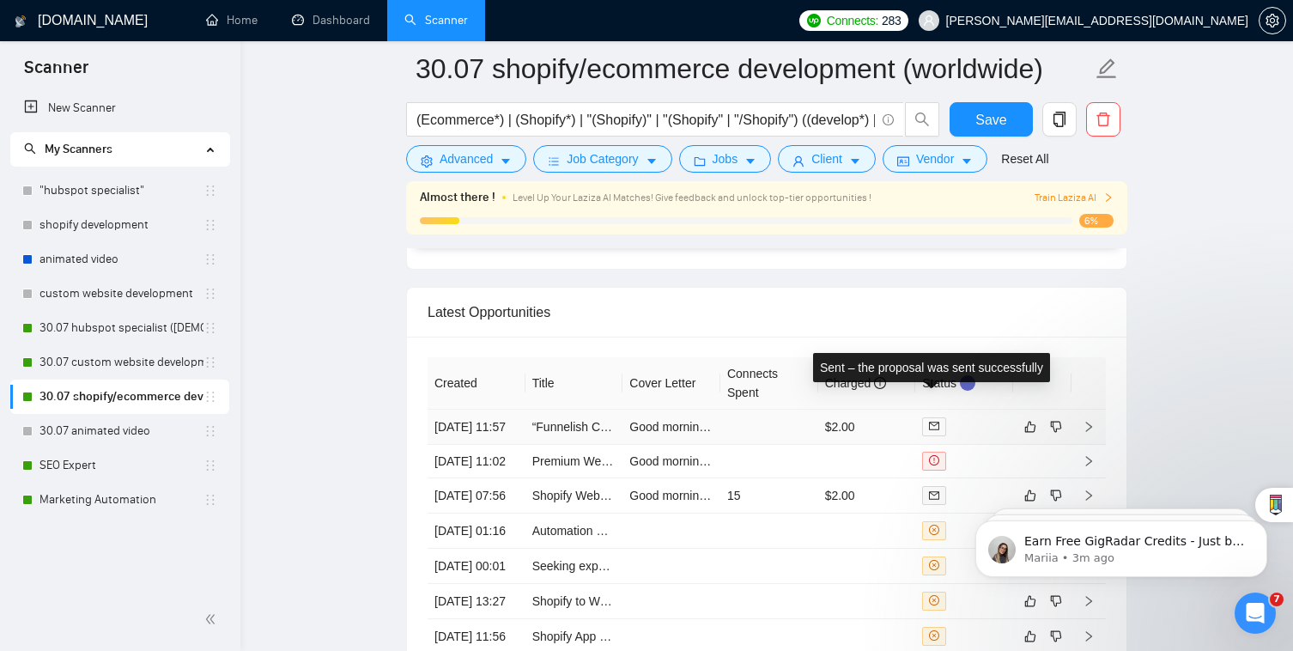
click at [936, 421] on icon "mail" at bounding box center [934, 426] width 10 height 10
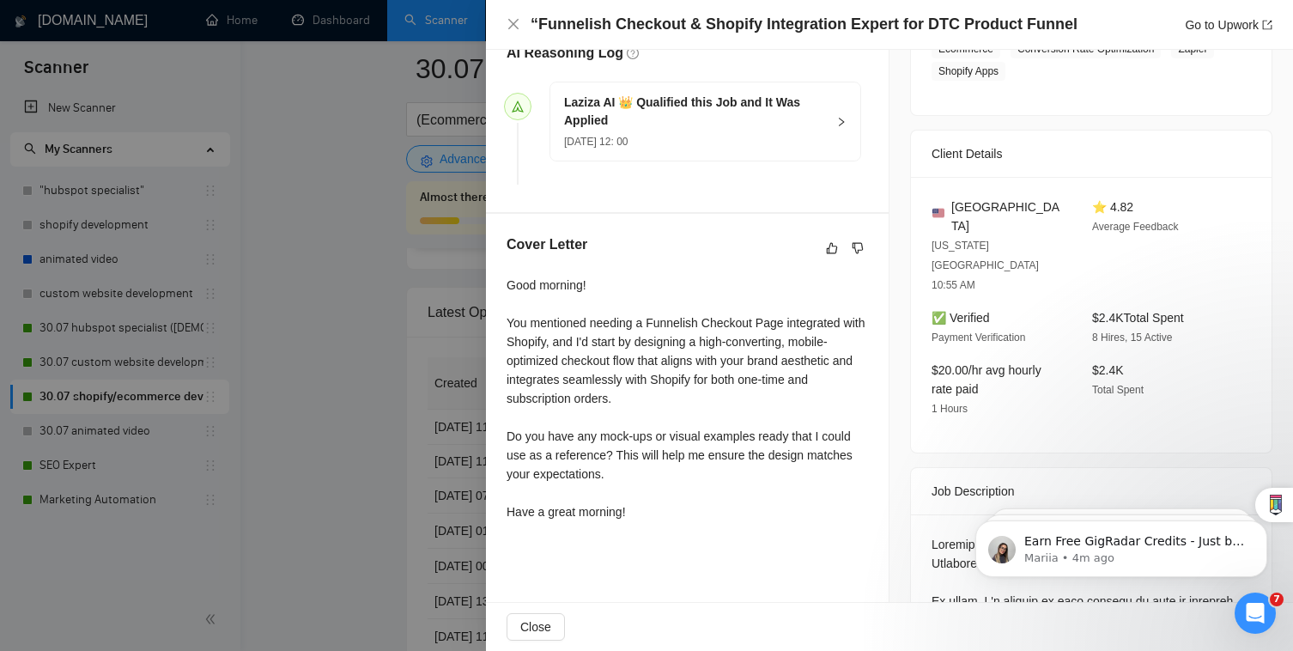
scroll to position [258, 0]
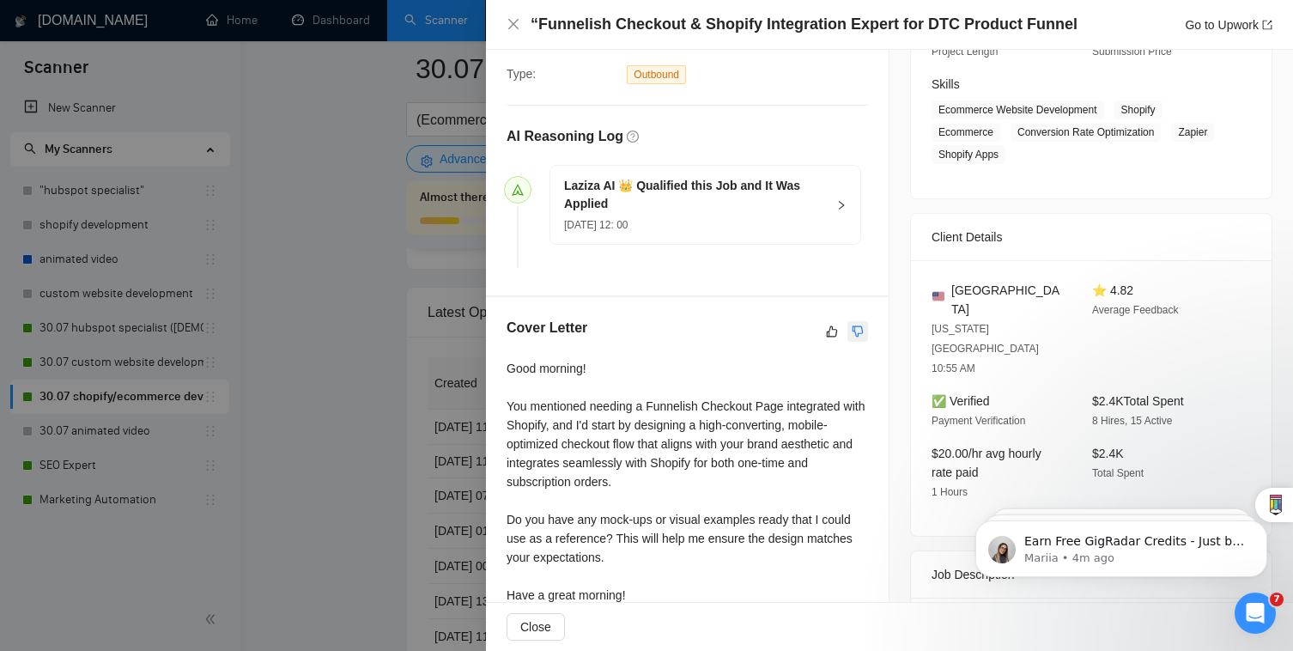
click at [867, 337] on div "Cover Letter Good morning! You mentioned needing a Funnelish Checkout Page inte…" at bounding box center [687, 464] width 403 height 335
click at [867, 337] on button "button" at bounding box center [858, 331] width 21 height 21
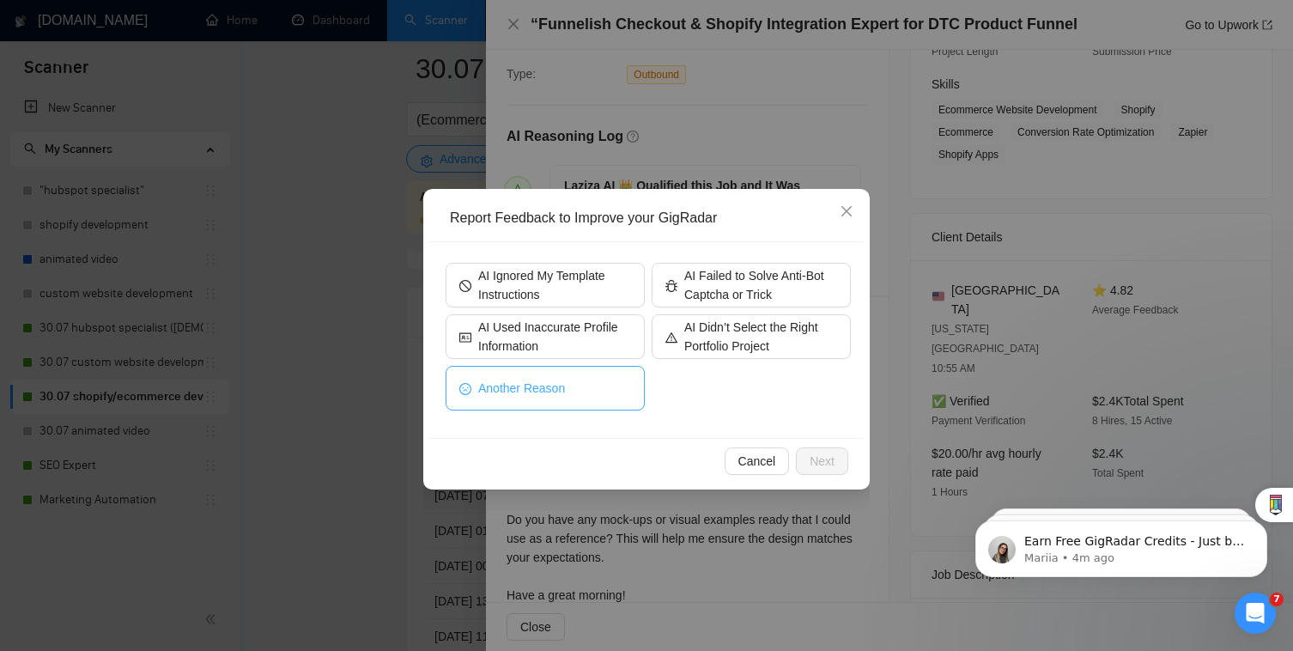
click at [633, 397] on button "Another Reason" at bounding box center [545, 388] width 199 height 45
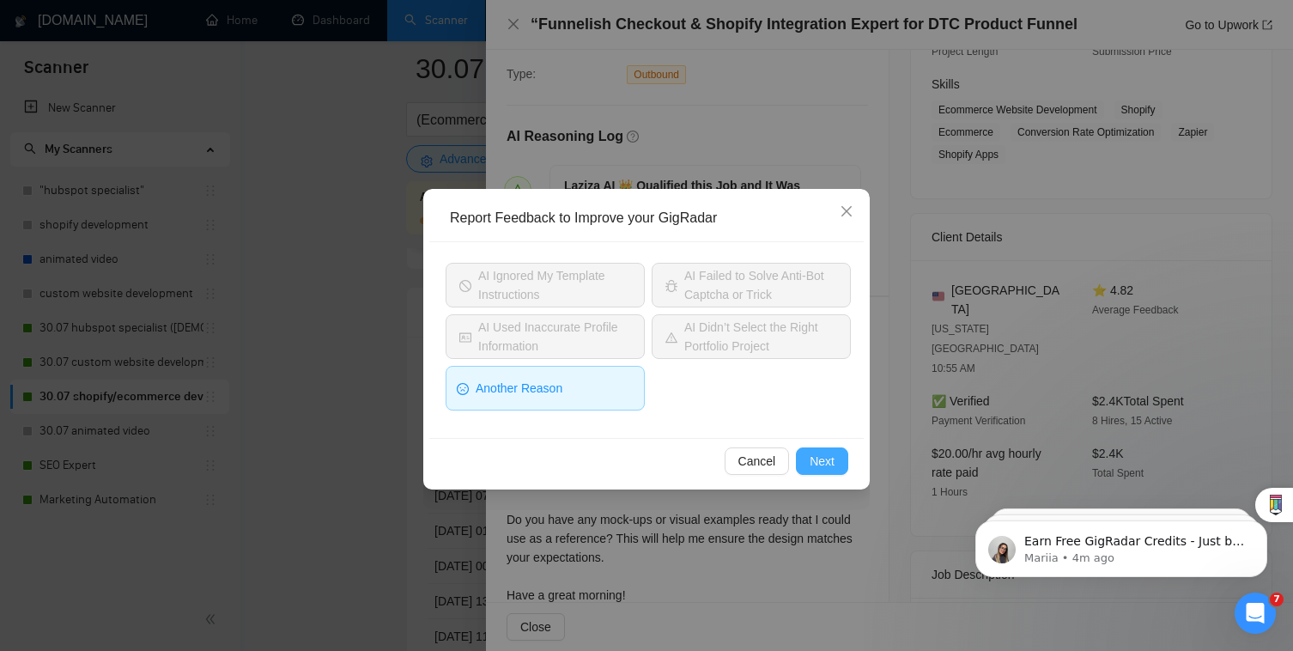
click at [822, 458] on span "Next" at bounding box center [822, 461] width 25 height 19
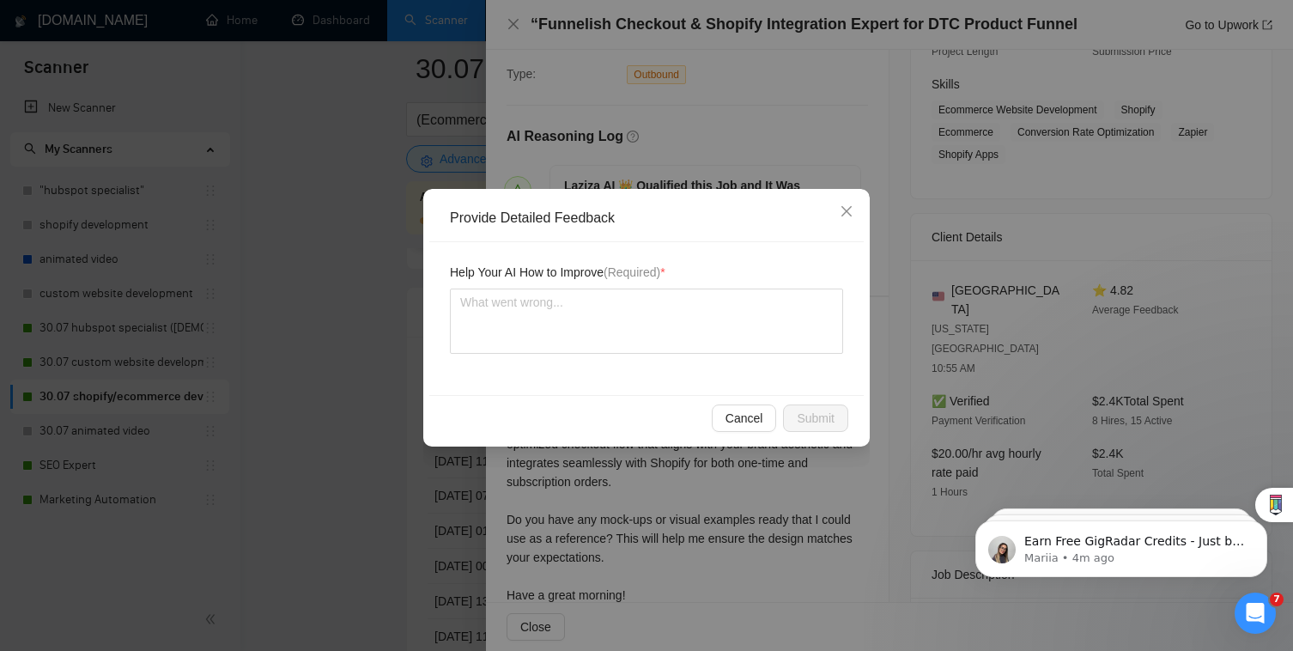
click at [727, 354] on div "Help Your AI How to Improve (Required) *" at bounding box center [646, 318] width 435 height 153
click at [727, 324] on textarea at bounding box center [646, 321] width 393 height 65
type textarea "C"
type textarea "Co"
type textarea "Cov"
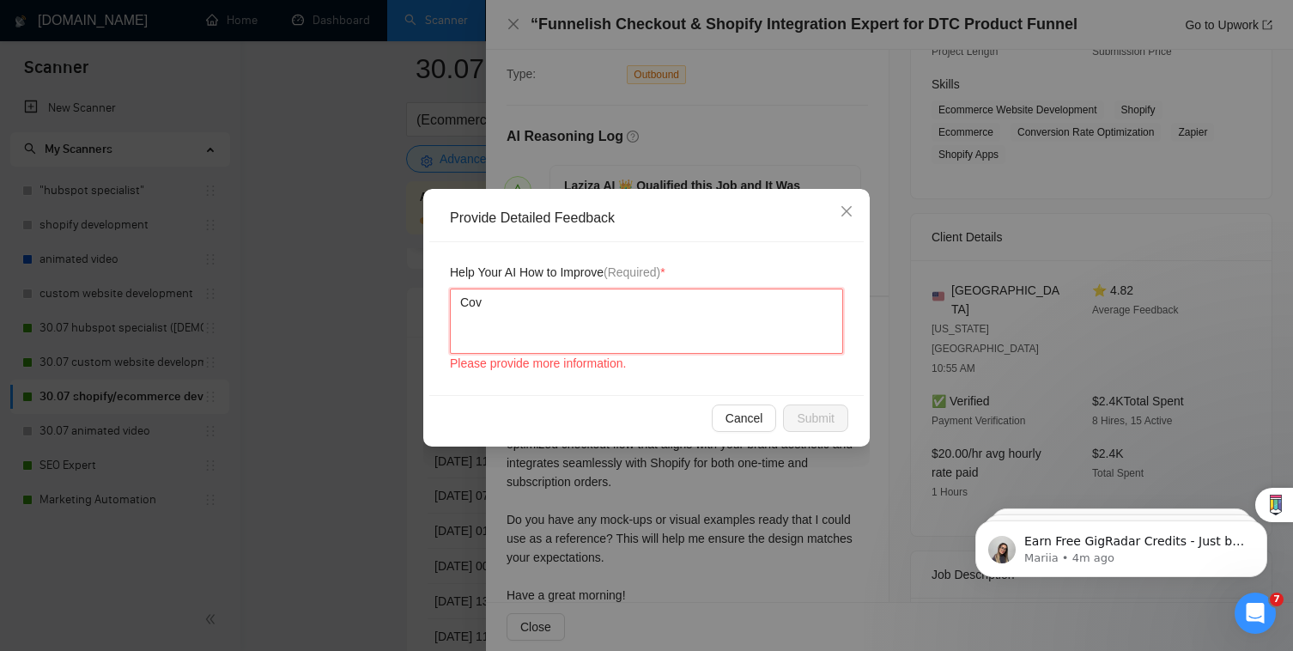
type textarea "Cove"
type textarea "Cover"
type textarea "Cover l"
type textarea "Cover le"
type textarea "Cover let"
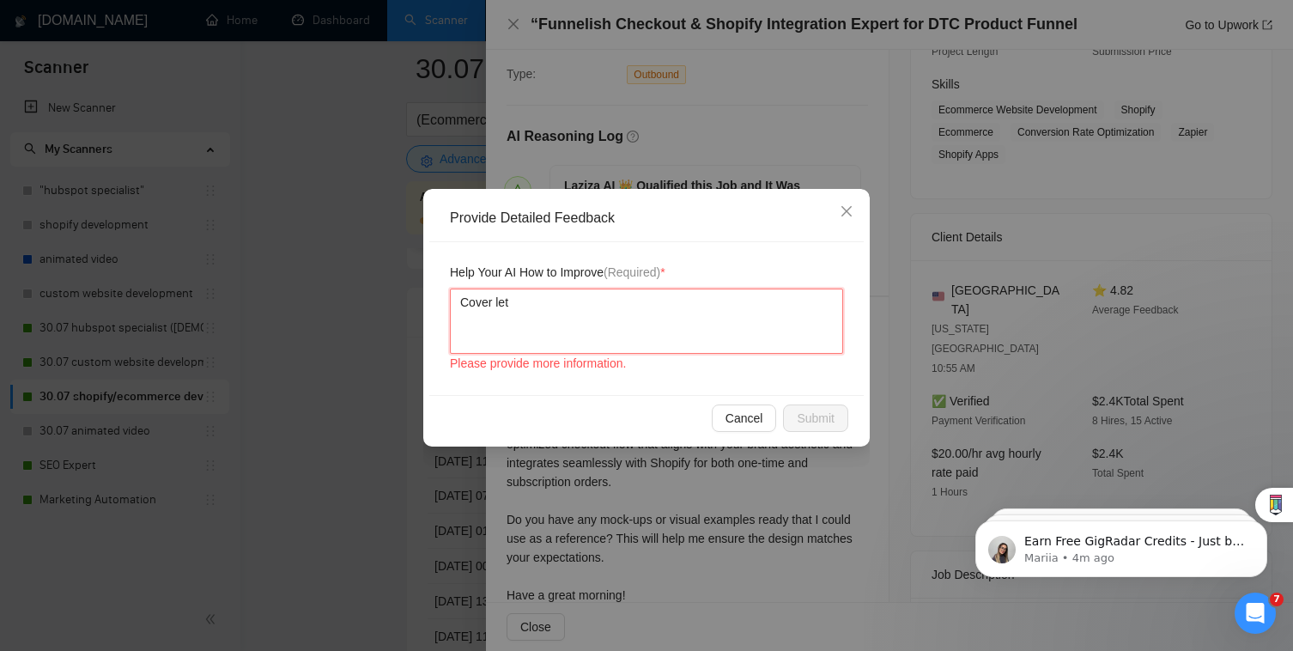
type textarea "Cover lett"
type textarea "Cover lette"
type textarea "Cover letter"
type textarea "Cover letter s"
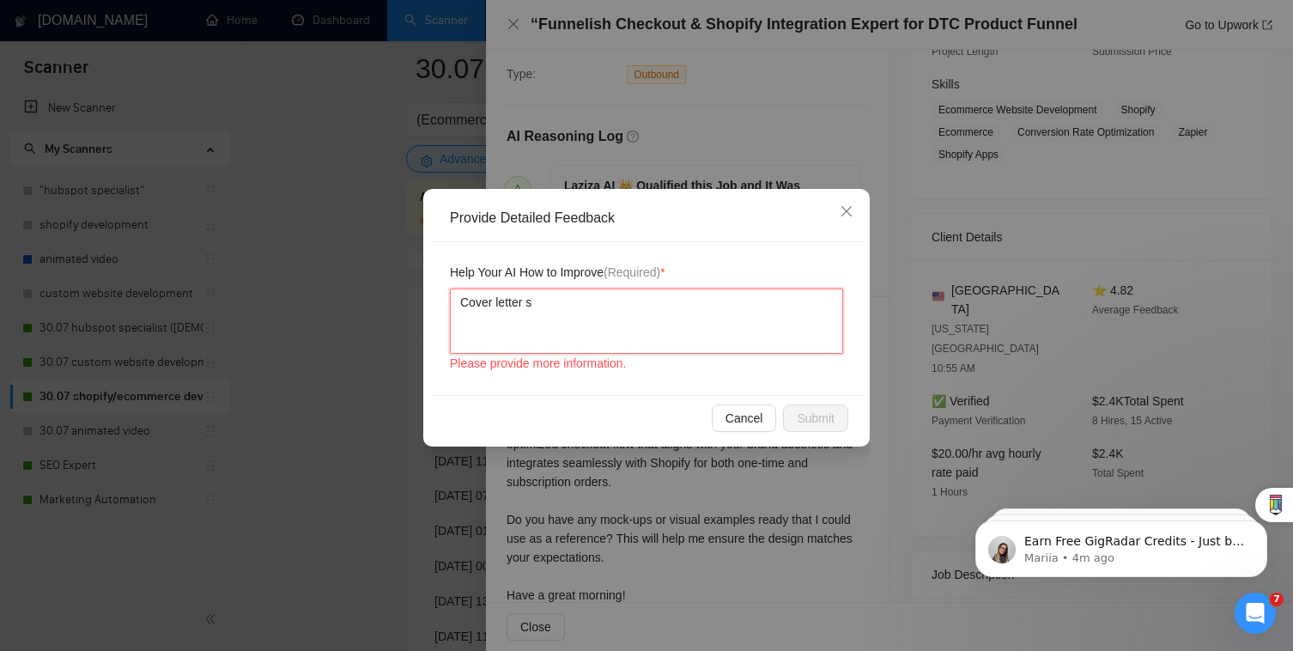
type textarea "Cover letter sh"
type textarea "Cover letter sho"
type textarea "Cover letter shou"
type textarea "Cover letter shoul"
type textarea "Cover letter should"
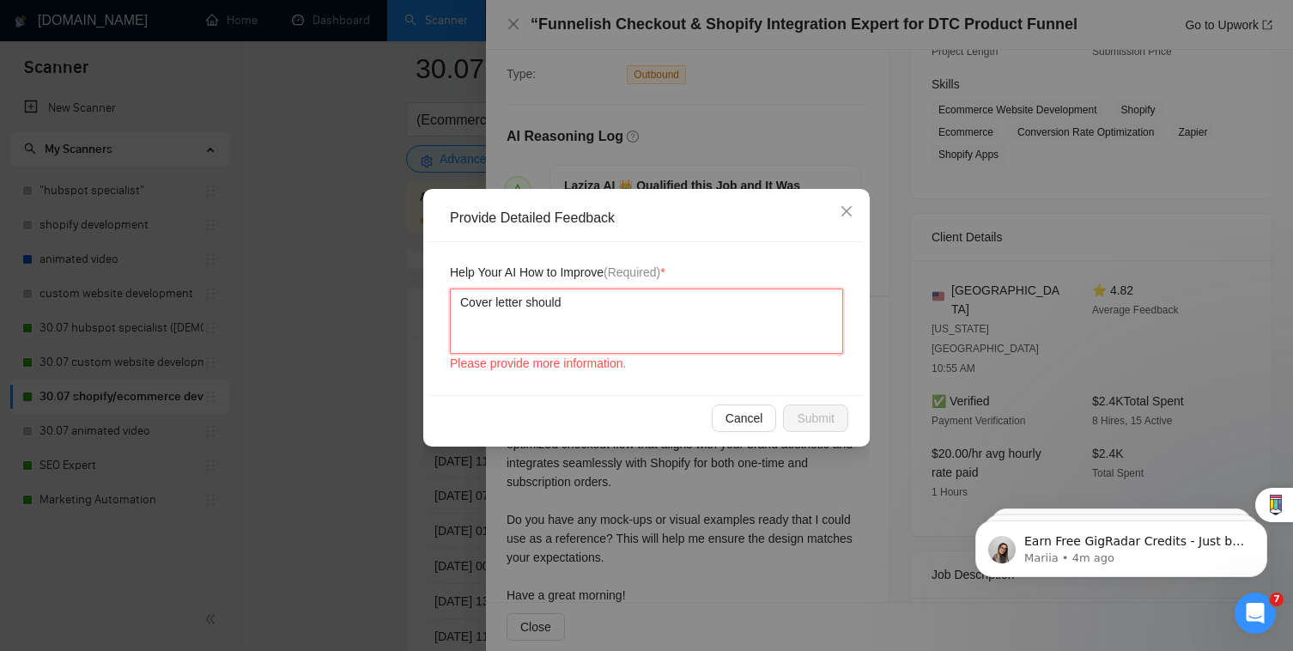
type textarea "Cover letter should"
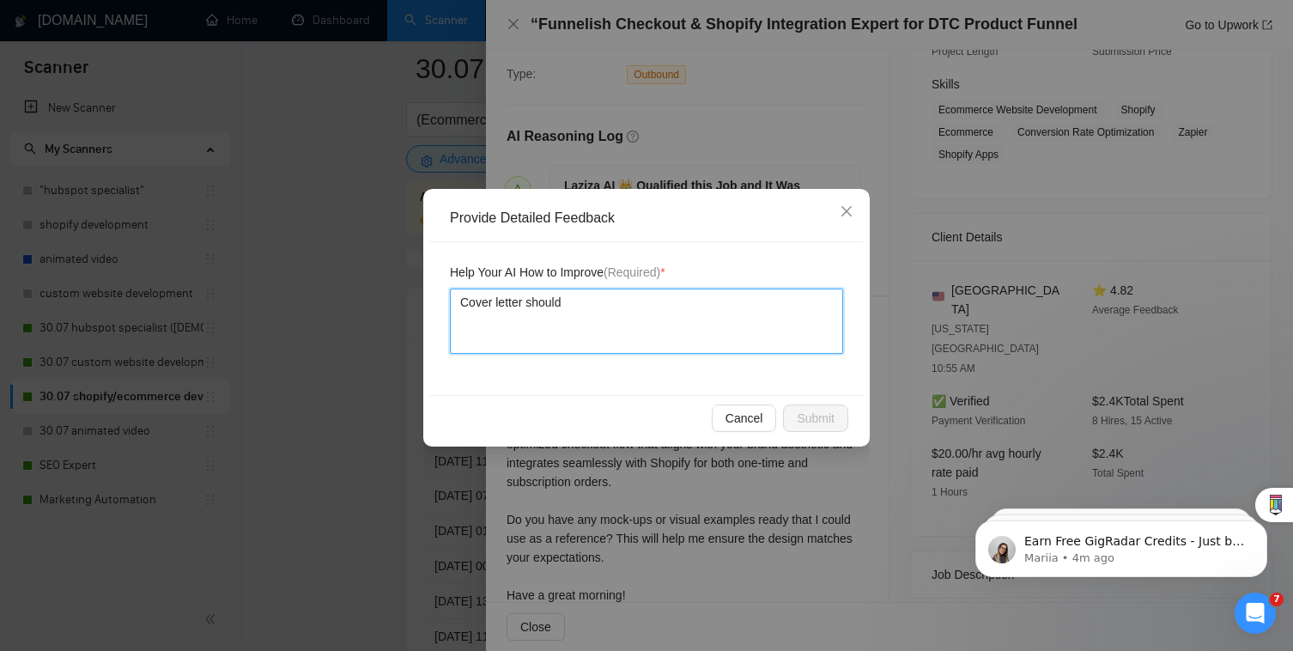
type textarea "Cover letter should g"
type textarea "Cover letter should go"
type textarea "Cover letter should go m"
type textarea "Cover letter should go mo"
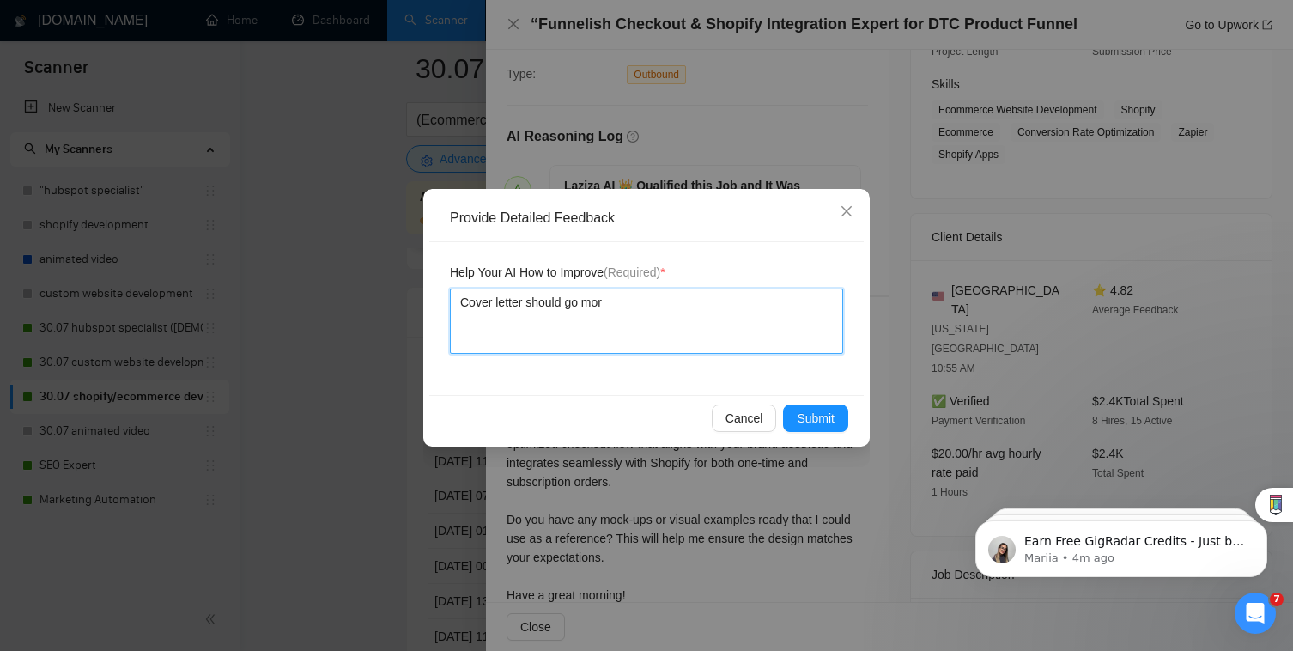
type textarea "Cover letter should go more"
type textarea "Cover letter should go more i"
type textarea "Cover letter should go more in"
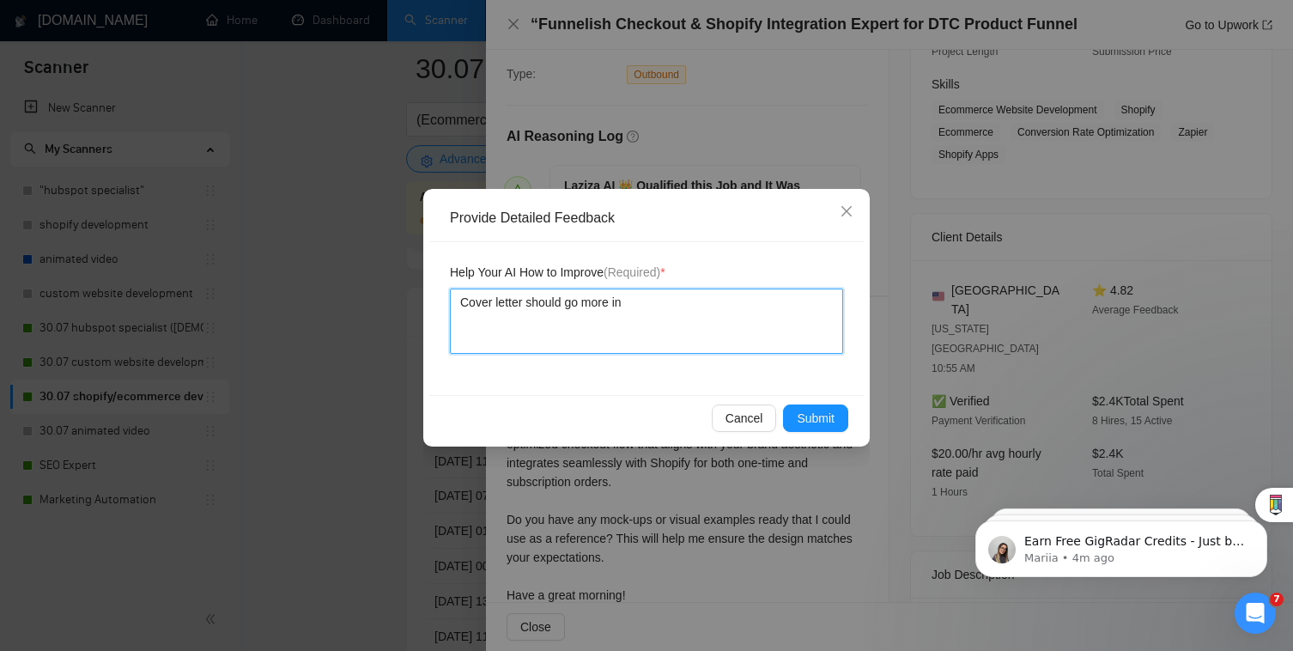
type textarea "Cover letter should go more in d"
type textarea "Cover letter should go more in det"
type textarea "Cover letter should go more in deta"
type textarea "Cover letter should go more in detai"
type textarea "Cover letter should go more in detail"
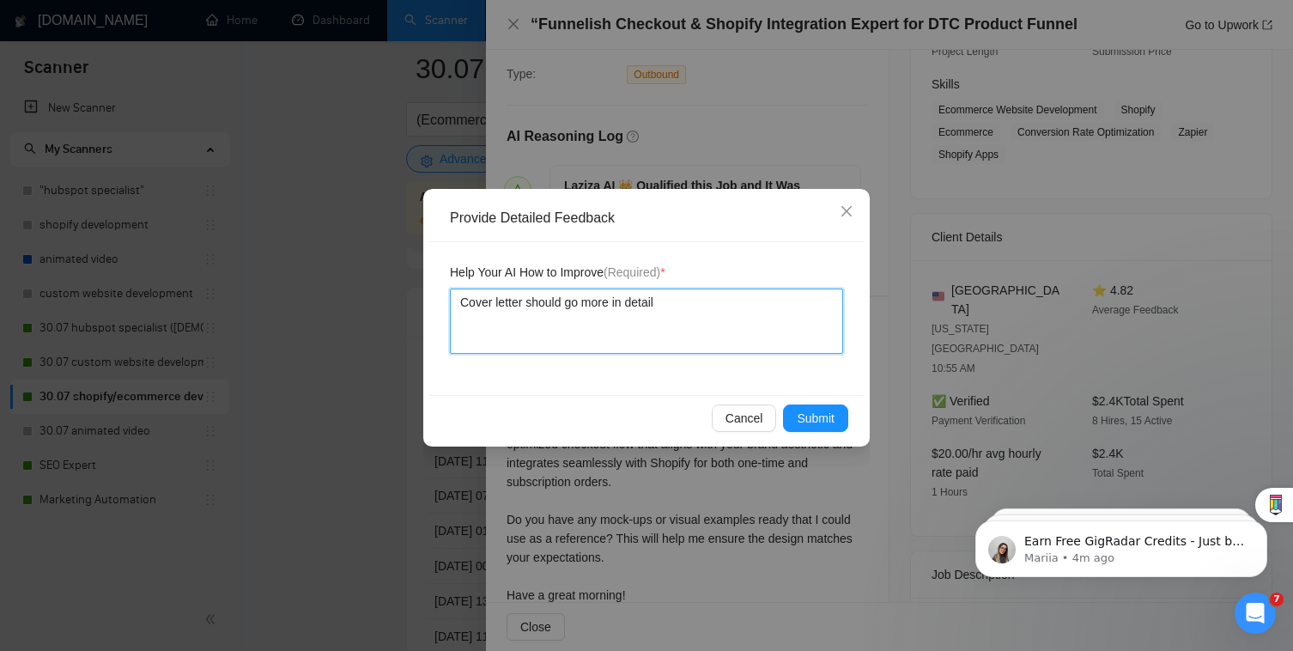
type textarea "Cover letter should go more in detail"
type textarea "Cover letter should go more in detail a"
type textarea "Cover letter should go more in detail r"
type textarea "Cover letter should go more in detail re"
type textarea "Cover letter should go more in detail reg"
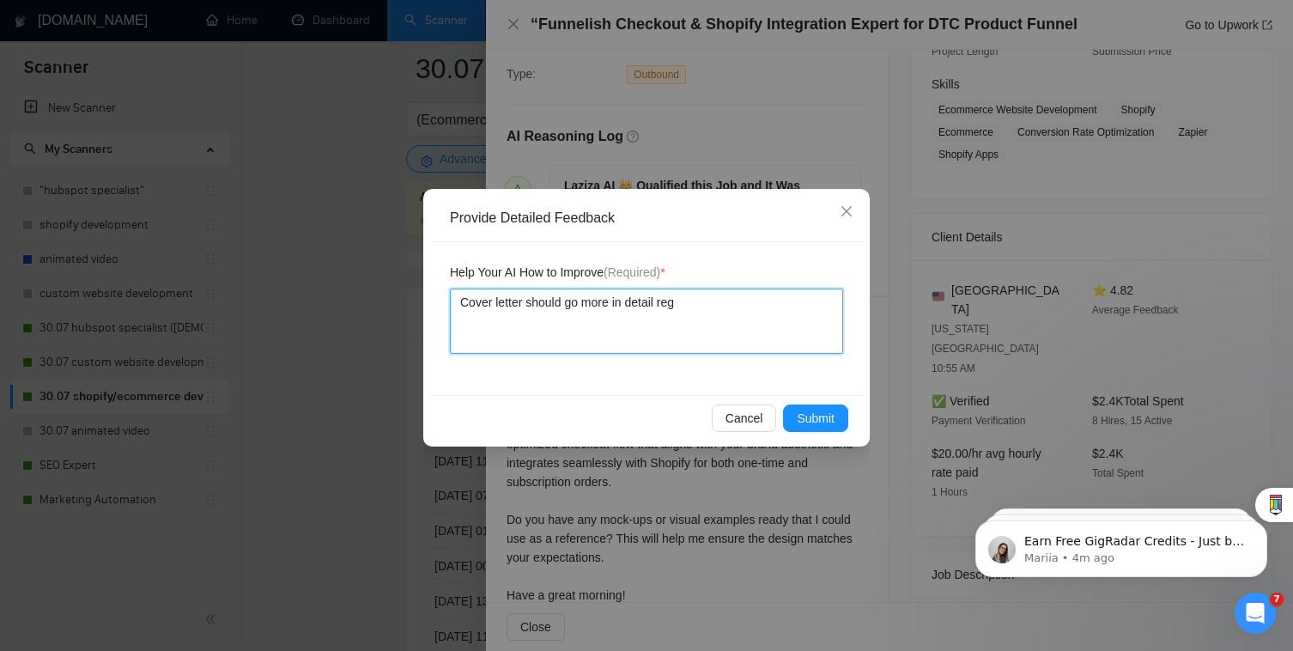
type textarea "Cover letter should go more in detail rega"
type textarea "Cover letter should go more in detail regar"
type textarea "Cover letter should go more in detail regard"
type textarea "Cover letter should go more in detail regardi"
type textarea "Cover letter should go more in detail regardin"
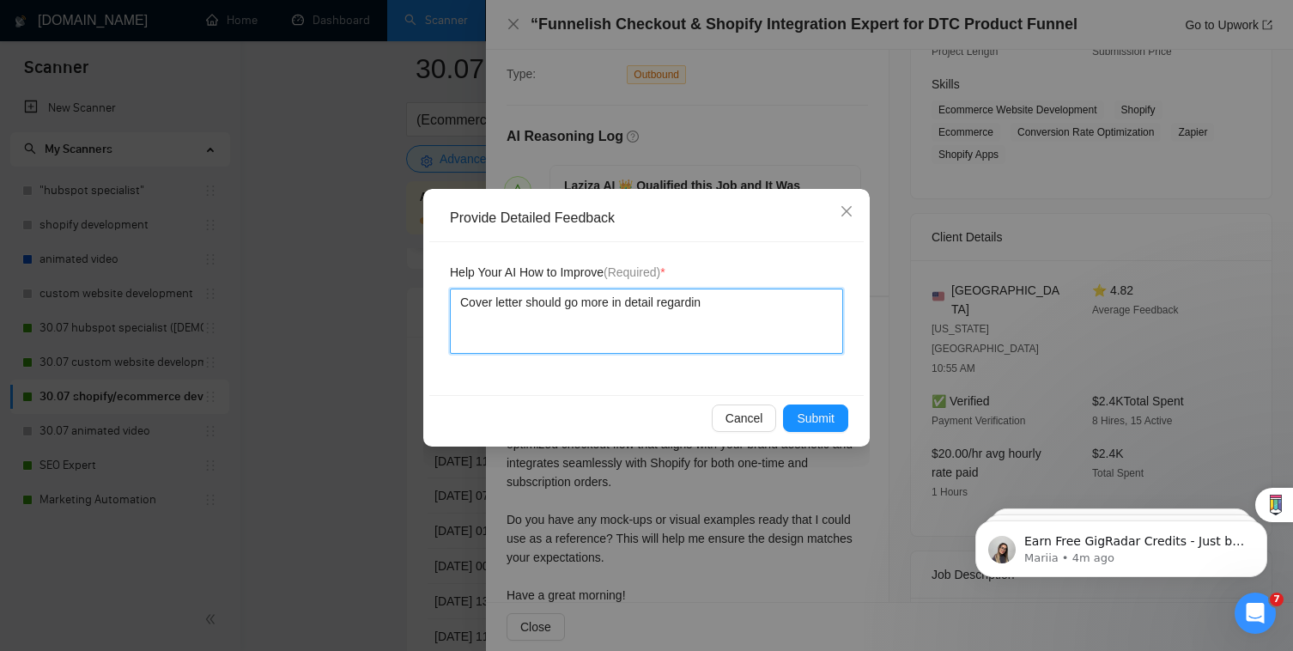
type textarea "Cover letter should go more in detail regarding"
type textarea "Cover letter should go more in detail regarding o"
type textarea "Cover letter should go more in detail regarding op"
type textarea "Cover letter should go more in detail regarding opt"
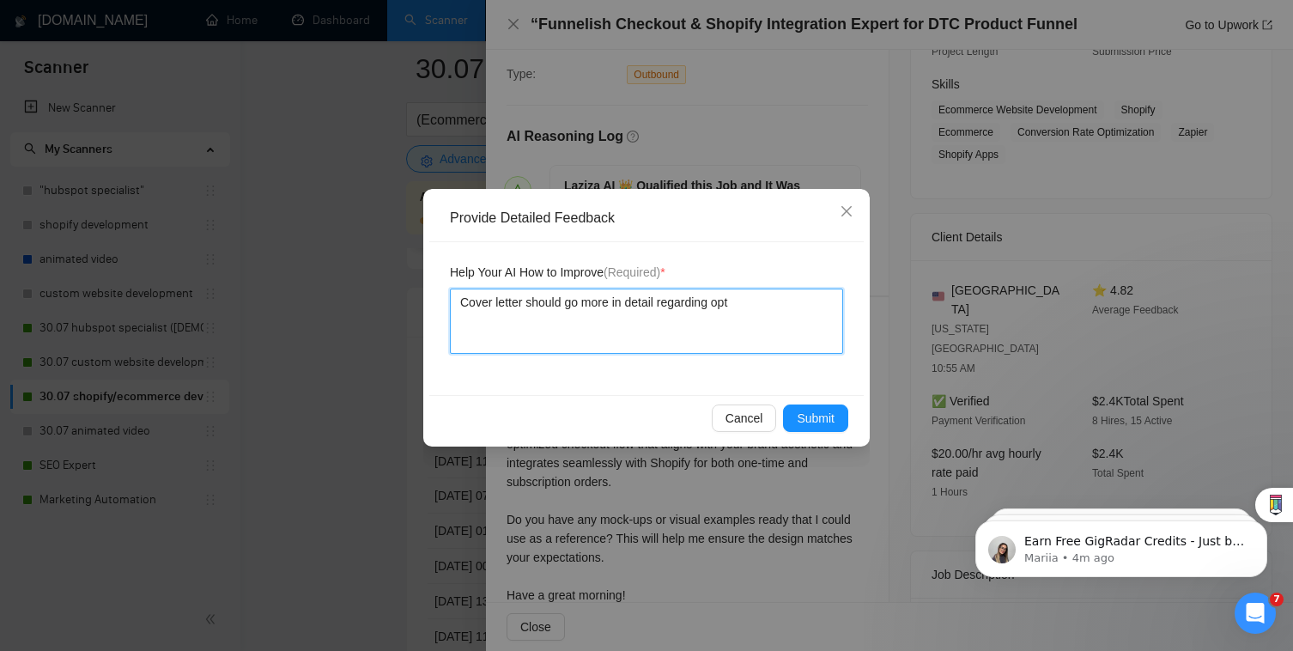
type textarea "Cover letter should go more in detail regarding opti"
type textarea "Cover letter should go more in detail regarding optio"
type textarea "Cover letter should go more in detail regarding option"
type textarea "Cover letter should go more in detail regarding options"
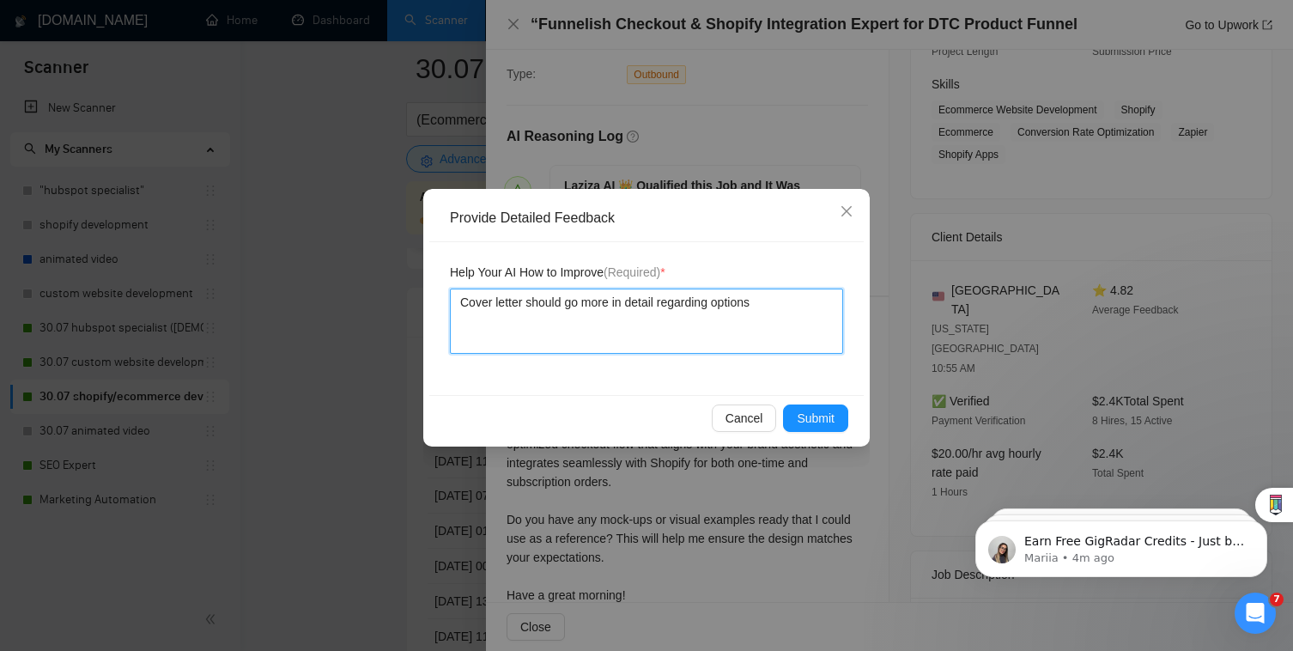
type textarea "Cover letter should go more in detail regarding options a"
type textarea "Cover letter should go more in detail regarding options an"
type textarea "Cover letter should go more in detail regarding options and"
type textarea "Cover letter should go more in detail regarding options and s"
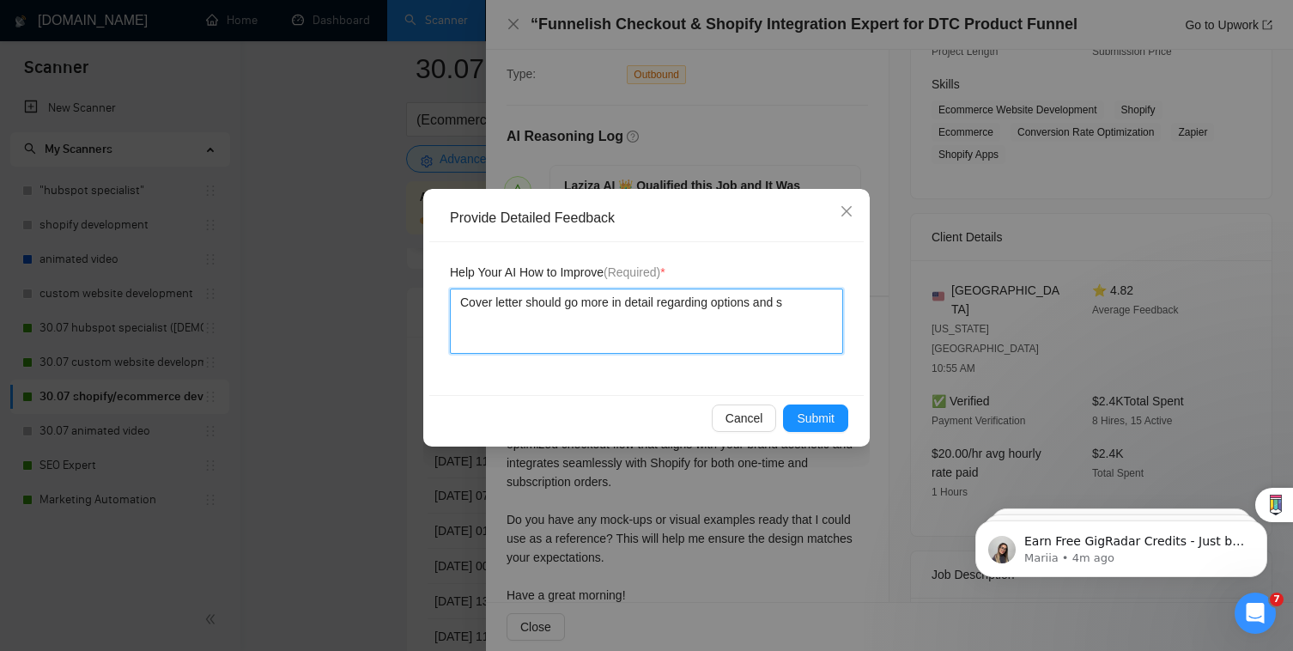
type textarea "Cover letter should go more in detail regarding options and su"
type textarea "Cover letter should go more in detail regarding options and sub"
type textarea "Cover letter should go more in detail regarding options and subs"
type textarea "Cover letter should go more in detail regarding options and subsc"
type textarea "Cover letter should go more in detail regarding options and subscr"
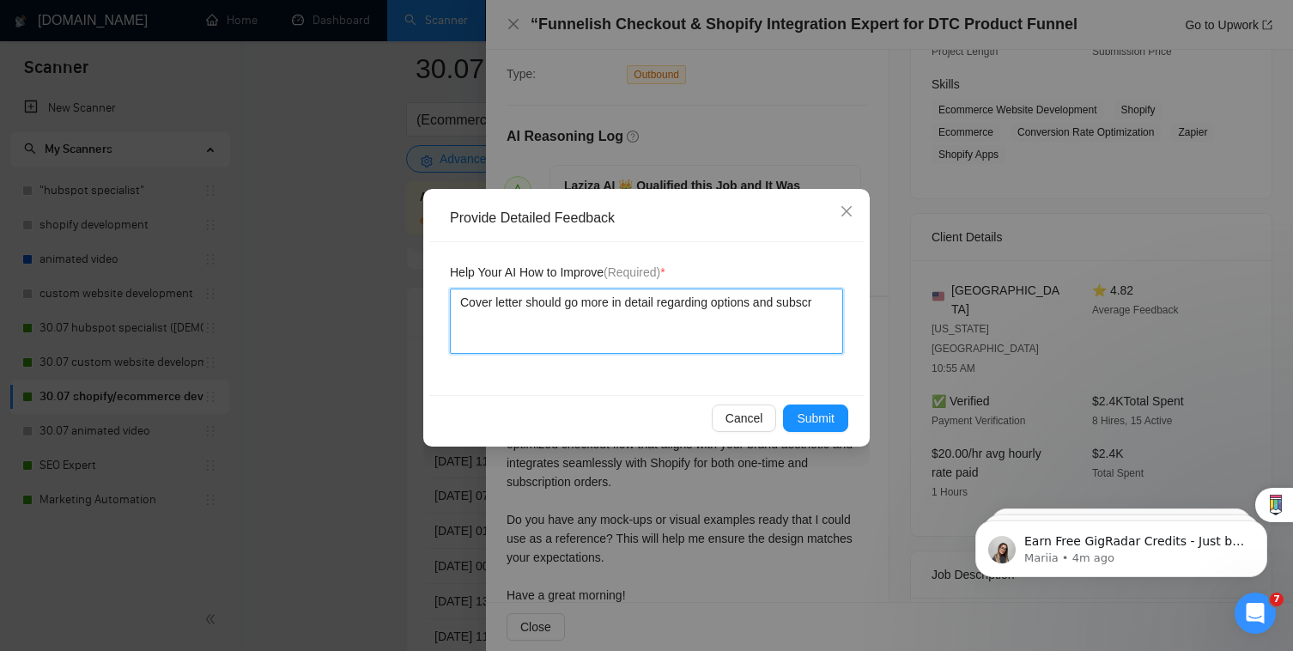
type textarea "Cover letter should go more in detail regarding options and subscri"
type textarea "Cover letter should go more in detail regarding options and subscrip"
type textarea "Cover letter should go more in detail regarding options and subscript"
type textarea "Cover letter should go more in detail regarding options and subscripti"
type textarea "Cover letter should go more in detail regarding options and subscriptio"
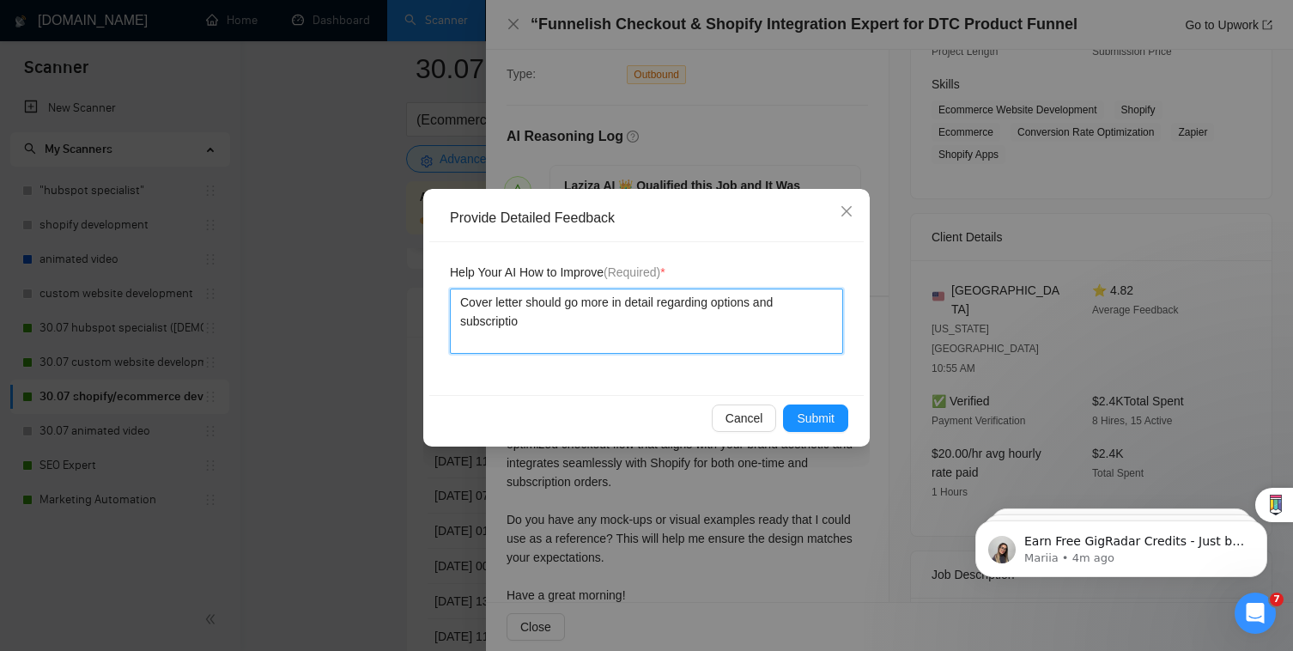
type textarea "Cover letter should go more in detail regarding options and subscription"
type textarea "Cover letter should go more in detail regarding options and subscription f"
type textarea "Cover letter should go more in detail regarding options and subscription fe"
type textarea "Cover letter should go more in detail regarding options and subscription fea"
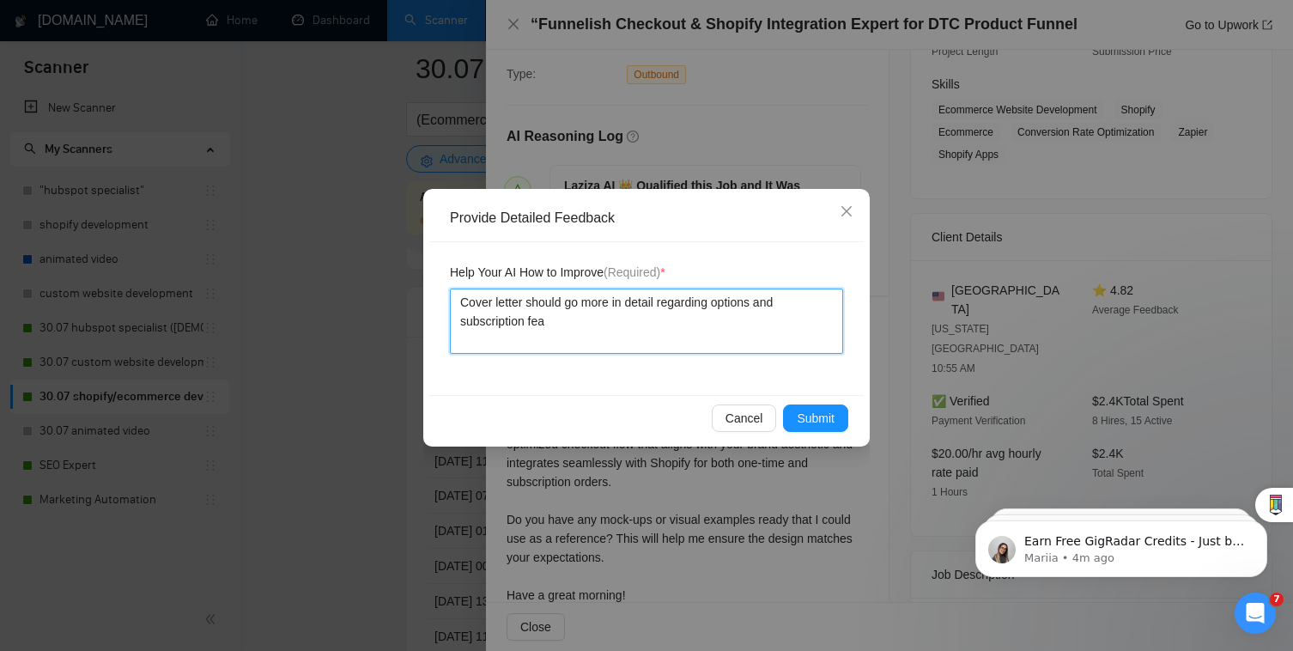
type textarea "Cover letter should go more in detail regarding options and subscription feat"
type textarea "Cover letter should go more in detail regarding options and subscription featu"
type textarea "Cover letter should go more in detail regarding options and subscription featur"
type textarea "Cover letter should go more in detail regarding options and subscription feature"
type textarea "Cover letter should go more in detail regarding options and subscription featur…"
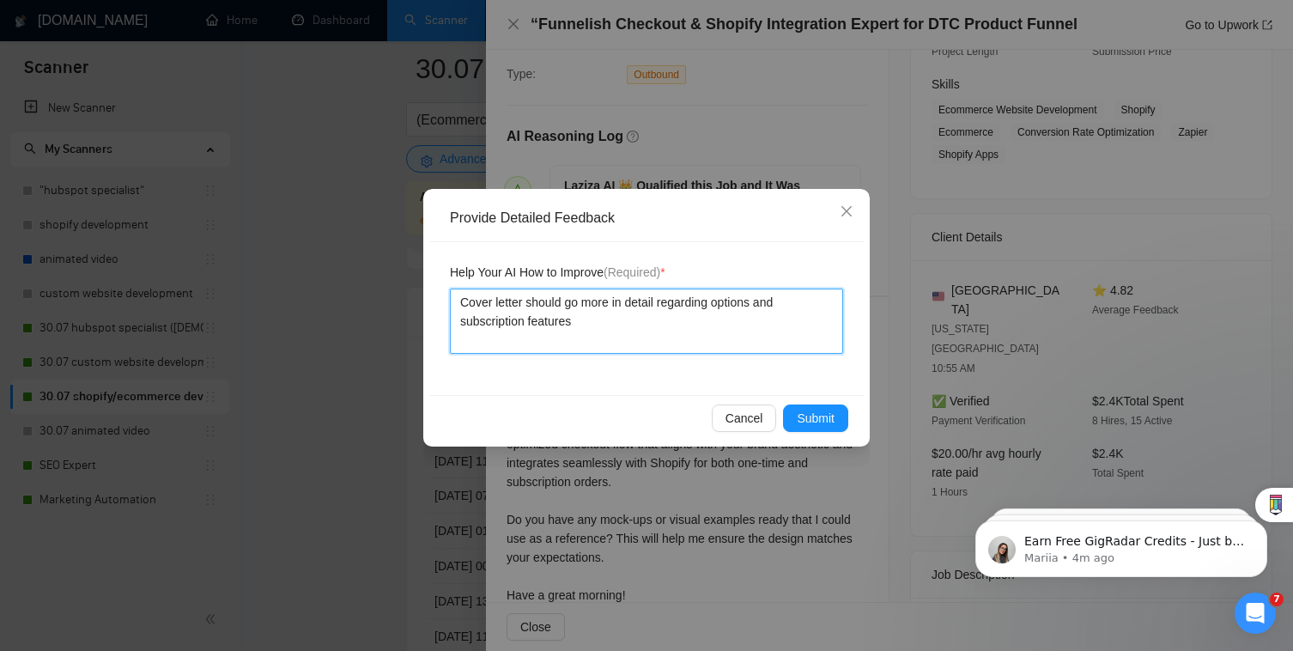
type textarea "Cover letter should go more in detail regarding options and subscription featur…"
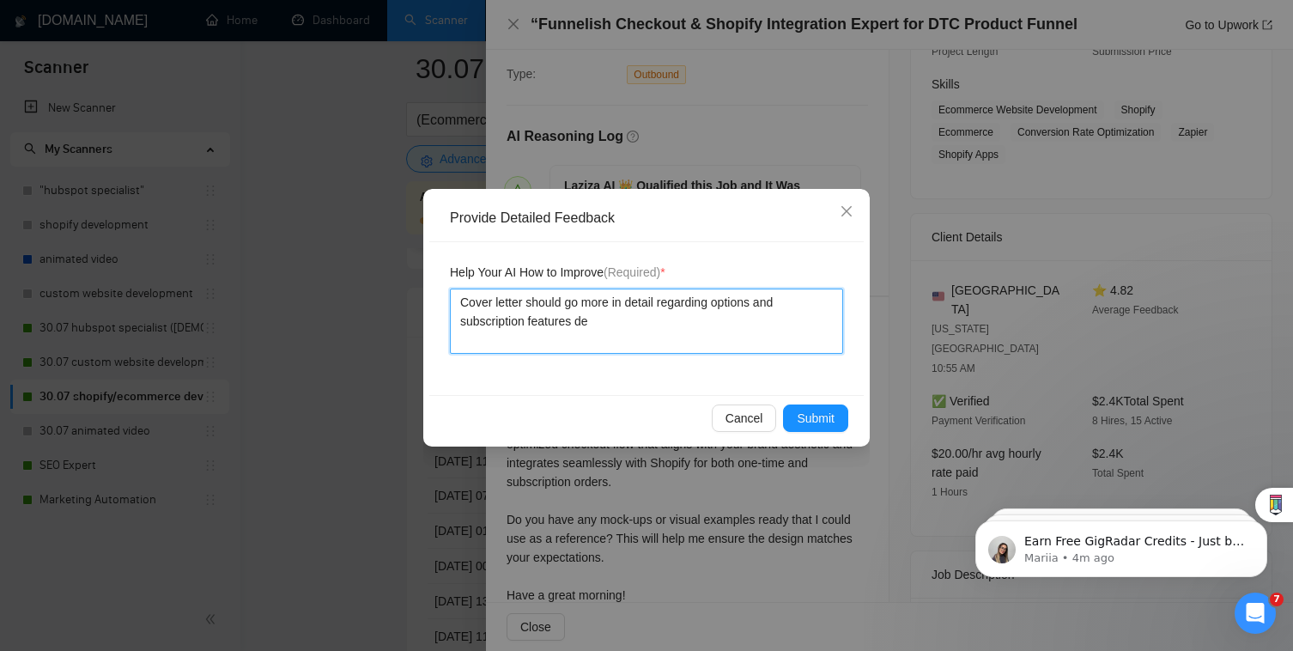
type textarea "Cover letter should go more in detail regarding options and subscription featur…"
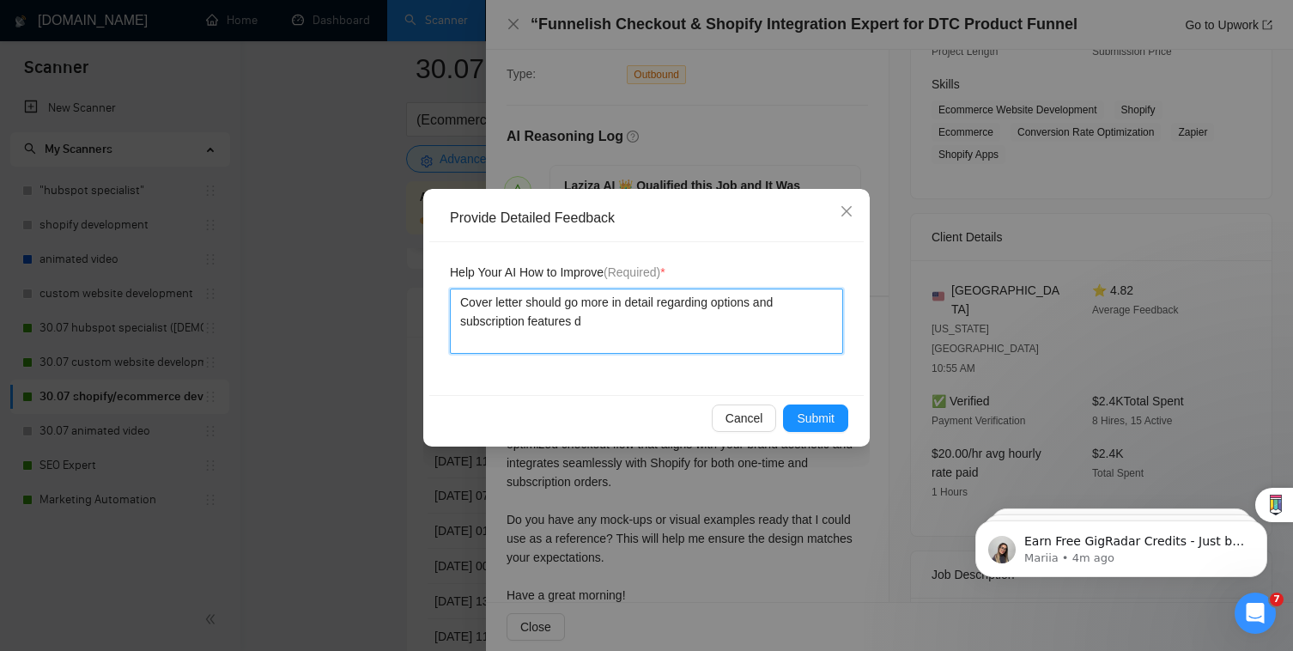
type textarea "Cover letter should go more in detail regarding options and subscription featur…"
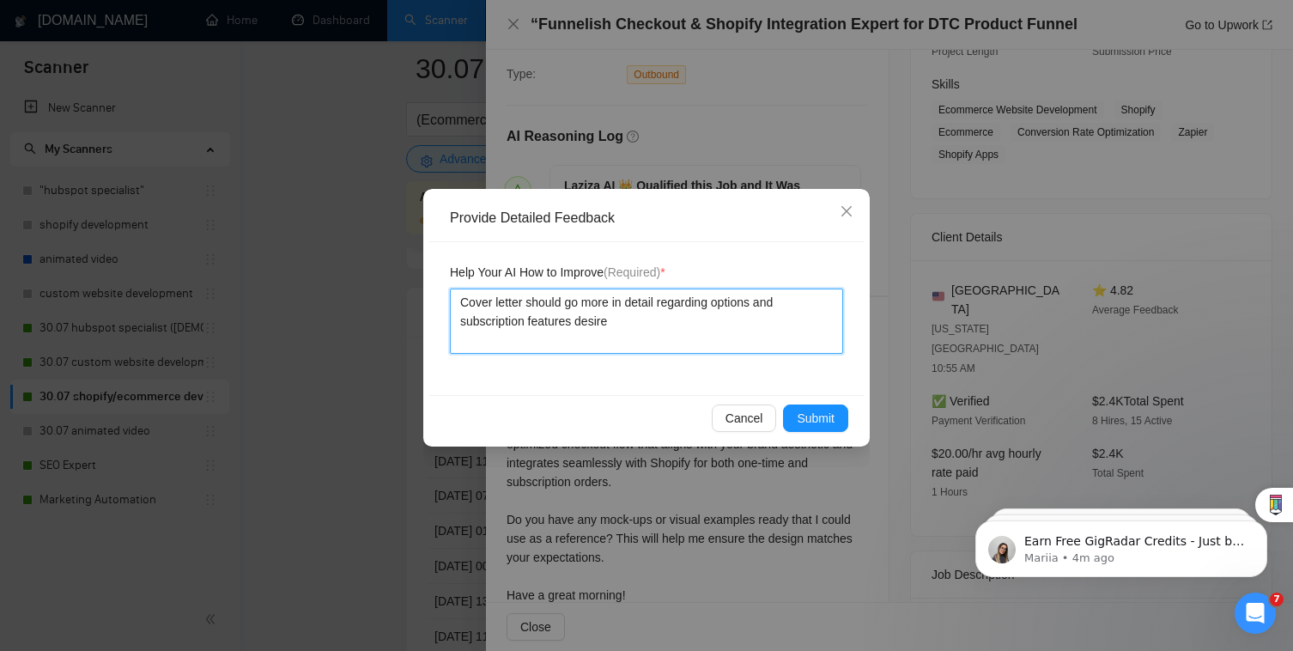
type textarea "Cover letter should go more in detail regarding options and subscription featur…"
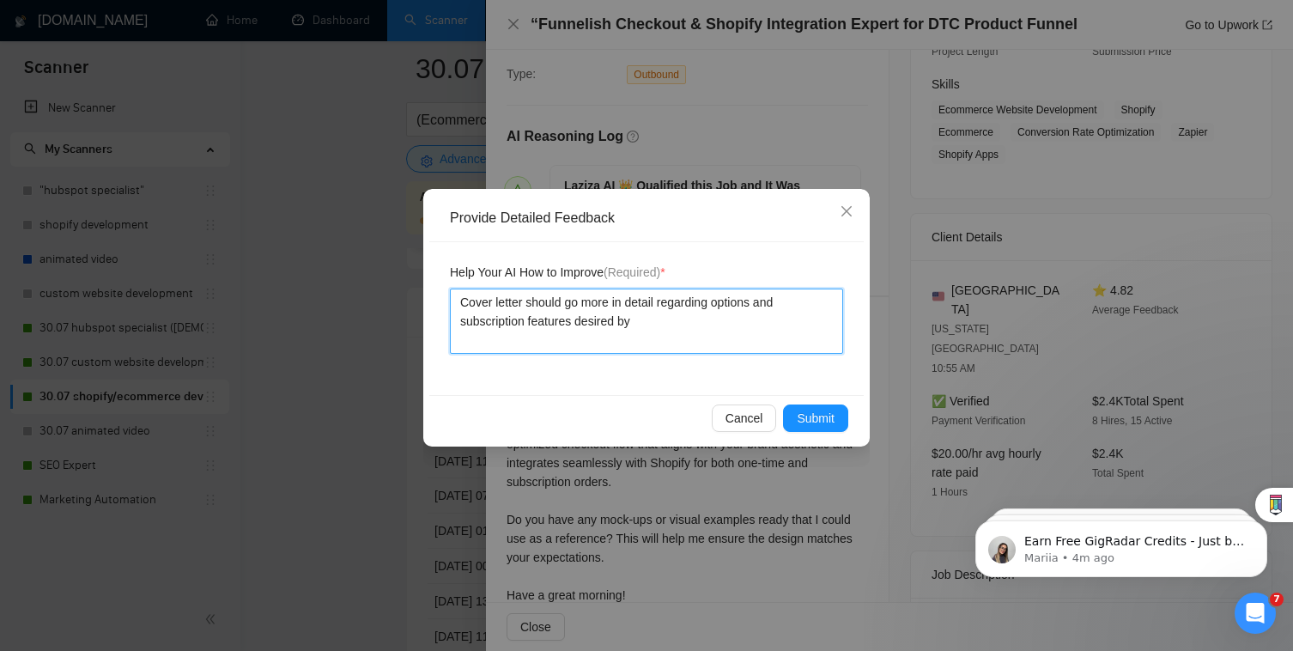
type textarea "Cover letter should go more in detail regarding options and subscription featur…"
click at [811, 433] on div "Cancel Submit" at bounding box center [646, 418] width 435 height 46
click at [819, 402] on div "Cancel Submit" at bounding box center [646, 418] width 435 height 46
click at [843, 441] on div "Provide Detailed Feedback Help Your AI How to Improve (Required) * Cover letter…" at bounding box center [646, 318] width 447 height 258
click at [835, 429] on button "Submit" at bounding box center [815, 417] width 65 height 27
